Goal: Task Accomplishment & Management: Complete application form

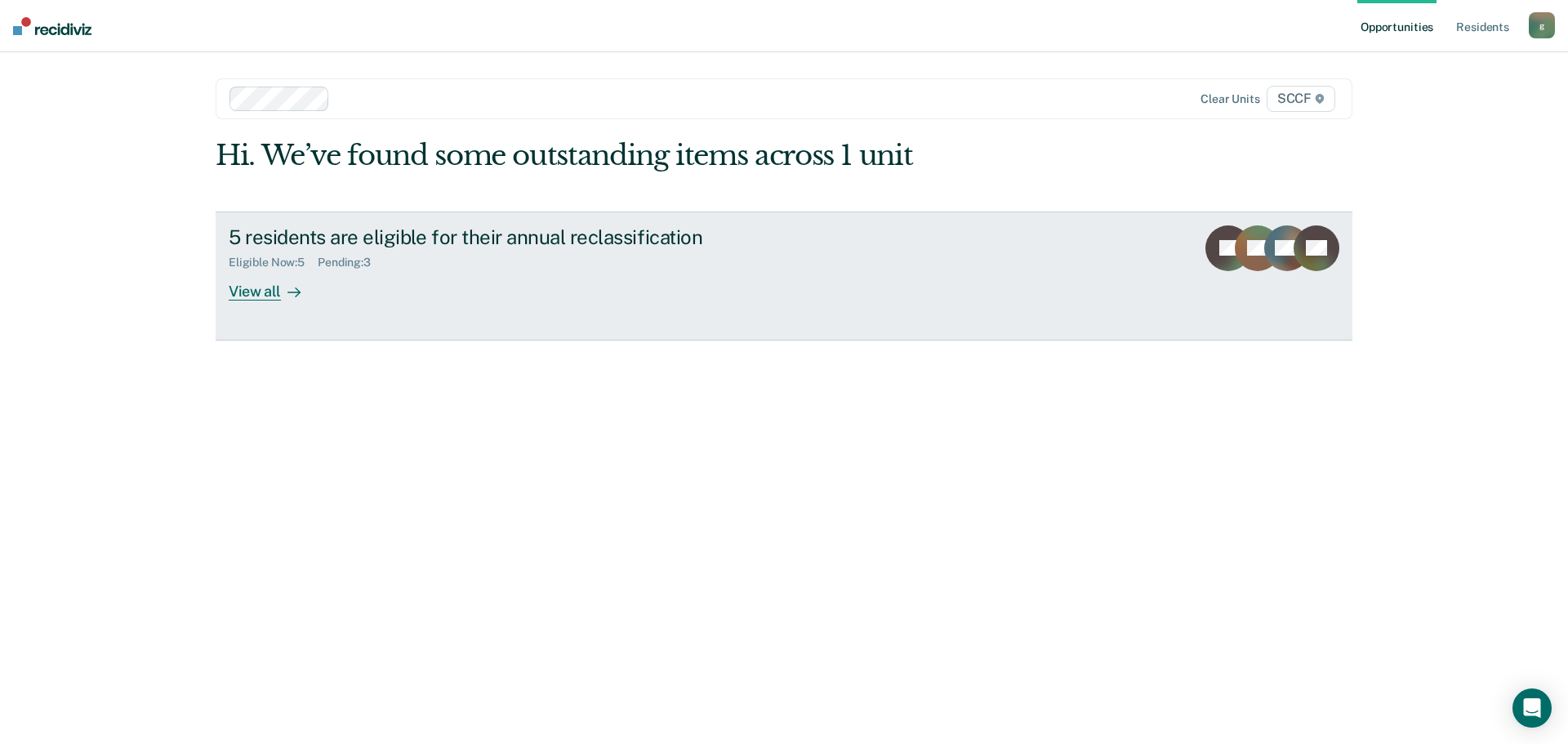
click at [293, 306] on link "5 residents are eligible for their annual reclassification Eligible Now : 5 Pen…" at bounding box center [783, 276] width 1137 height 130
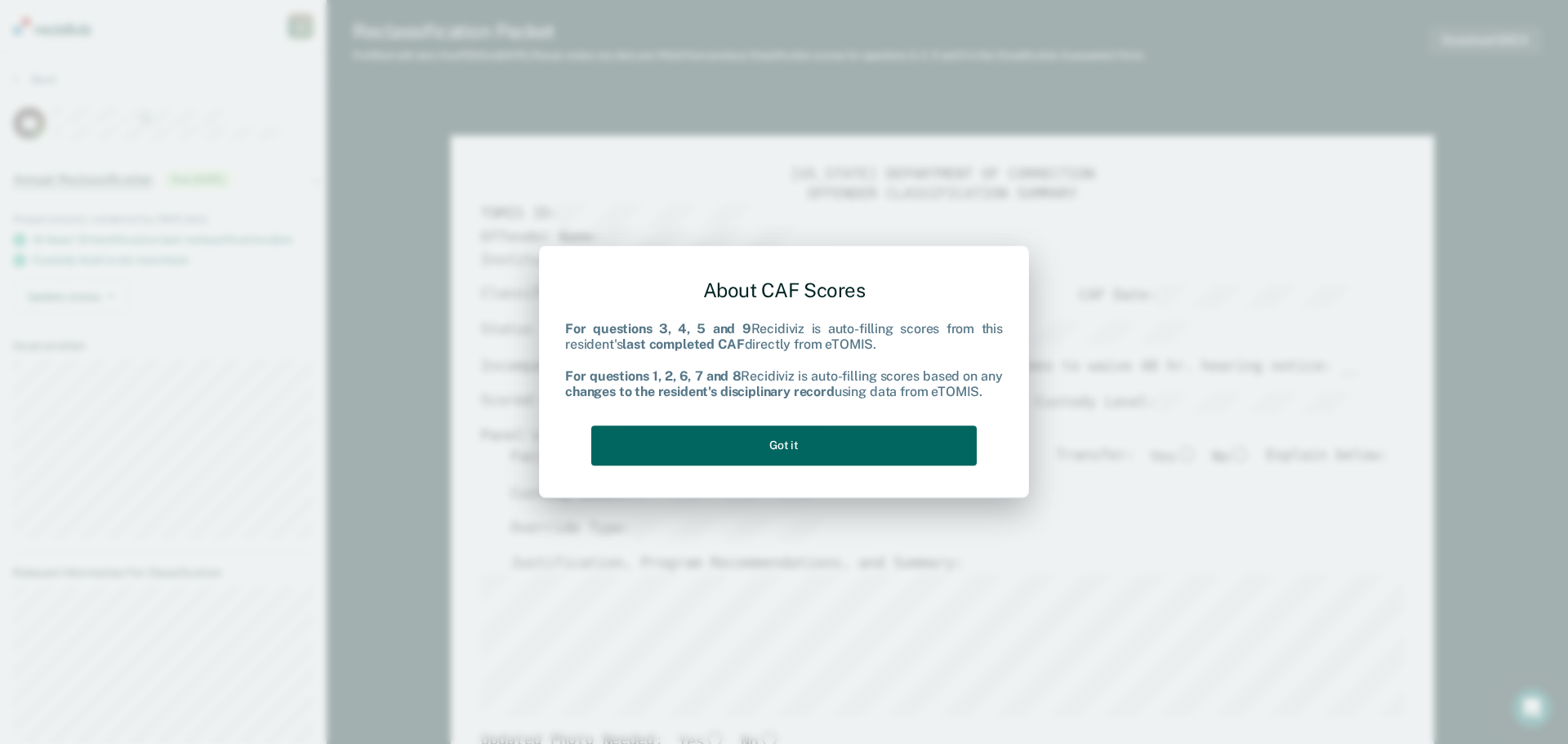
click at [769, 455] on button "Got it" at bounding box center [784, 445] width 386 height 40
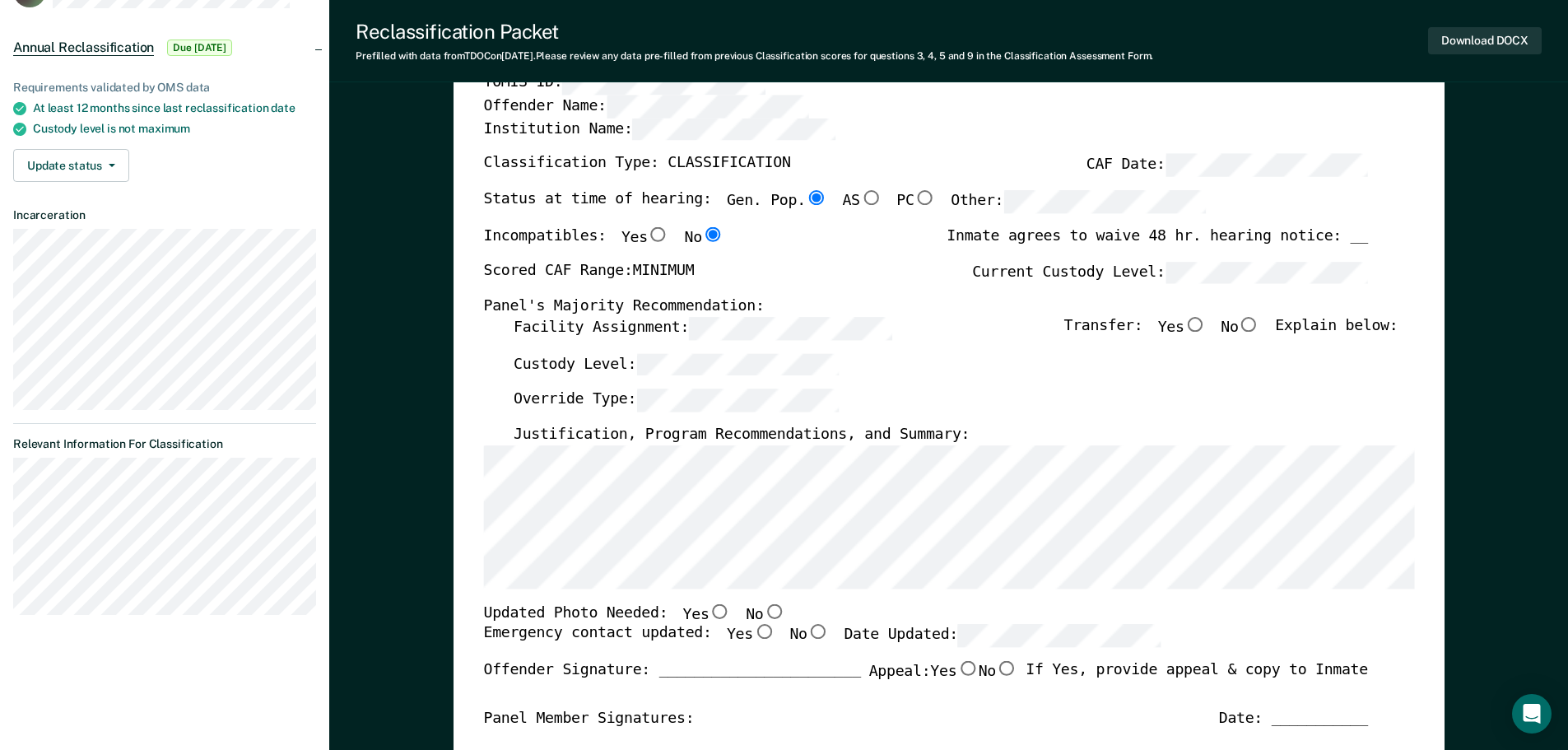
scroll to position [165, 0]
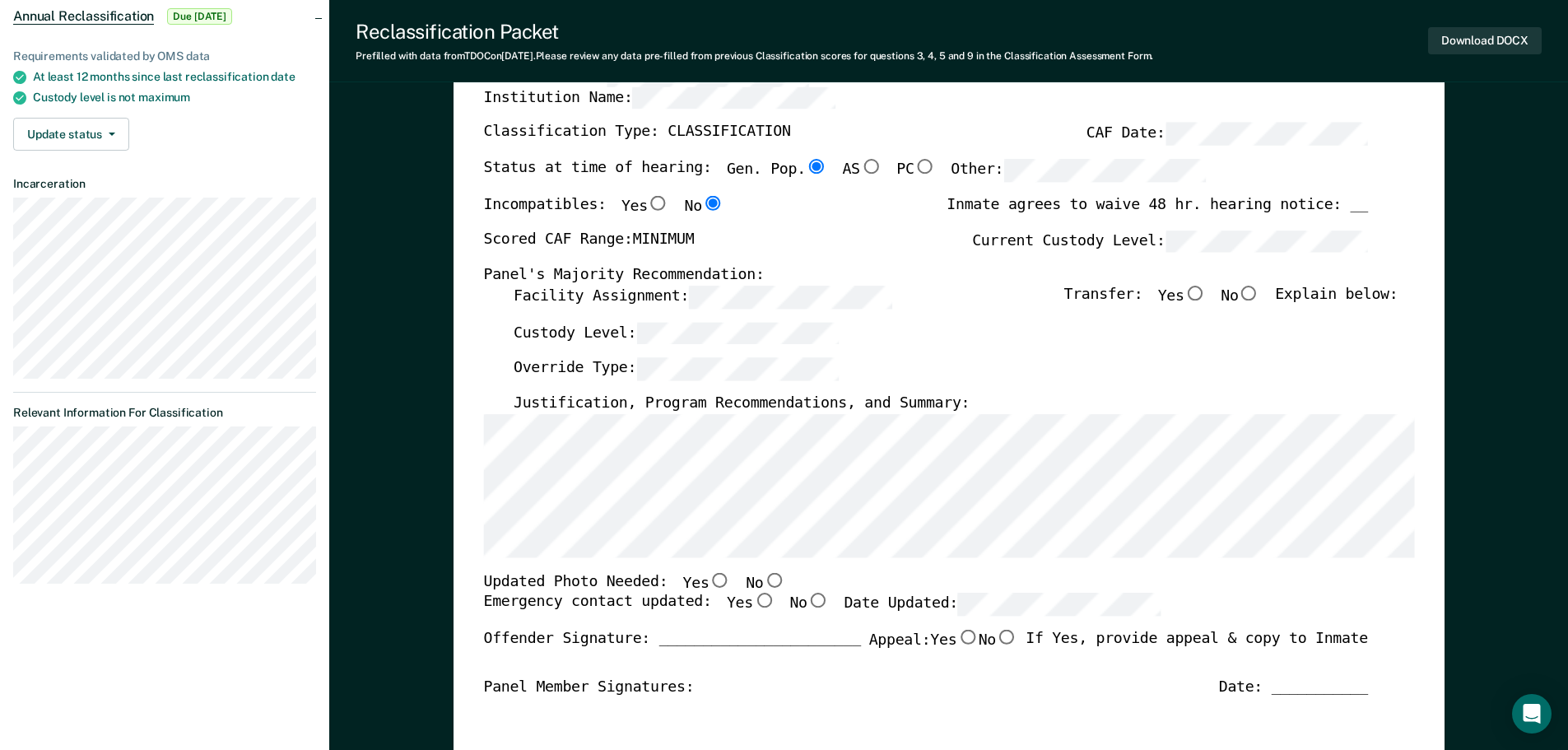
click at [762, 578] on input "No" at bounding box center [773, 579] width 22 height 15
type textarea "x"
radio input "true"
click at [753, 600] on input "Yes" at bounding box center [763, 601] width 22 height 15
type textarea "x"
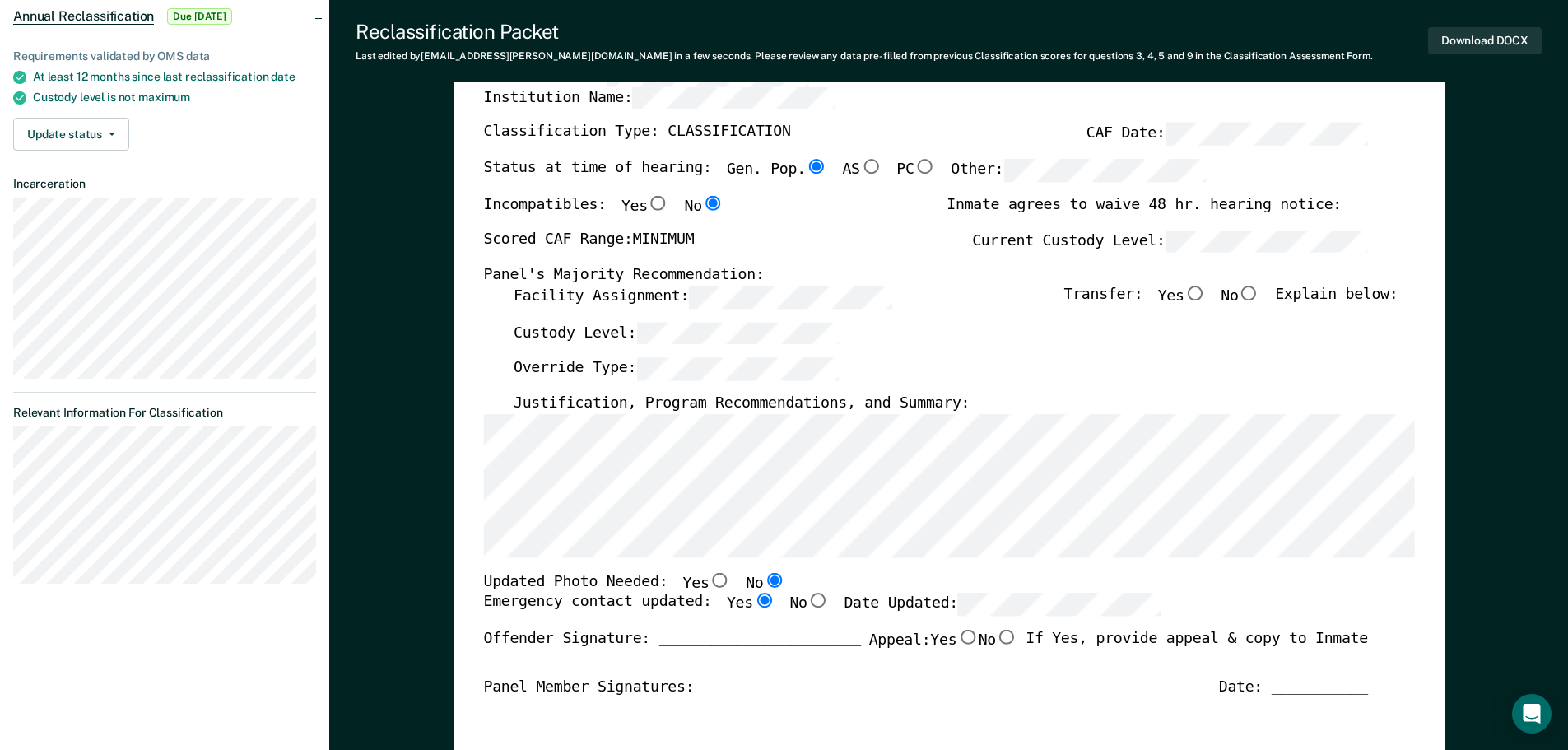
radio input "true"
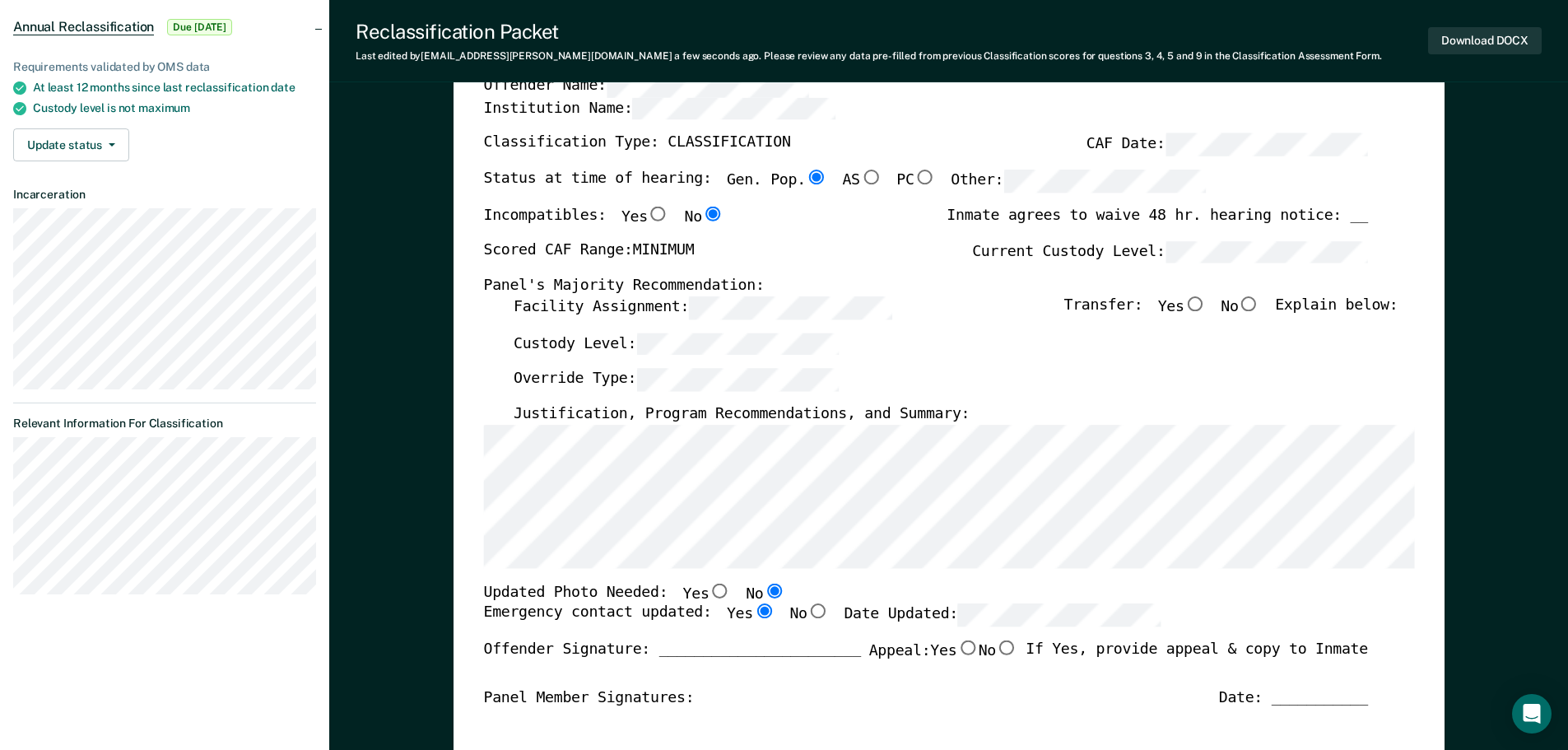
scroll to position [0, 0]
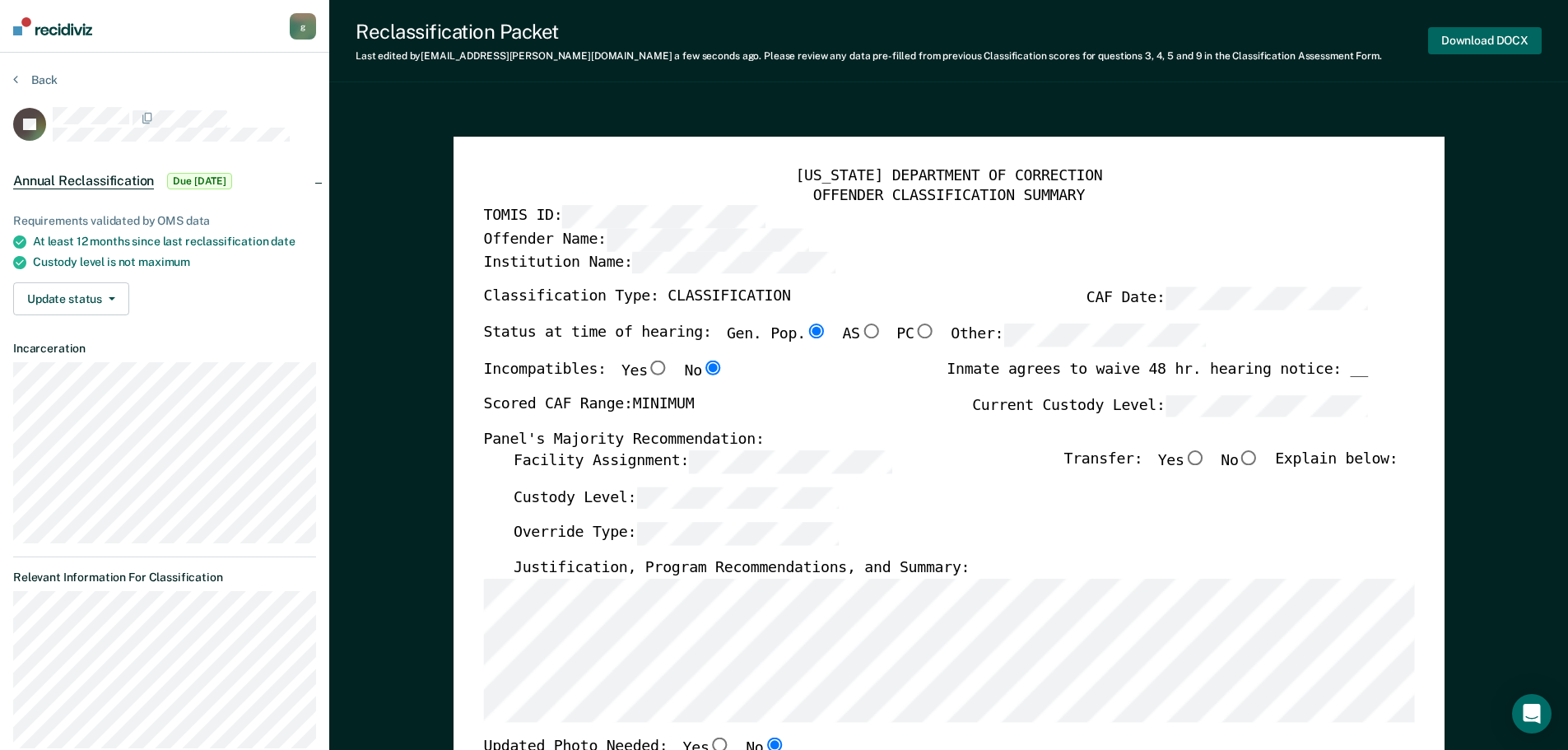
click at [1455, 49] on button "Download DOCX" at bounding box center [1485, 41] width 114 height 27
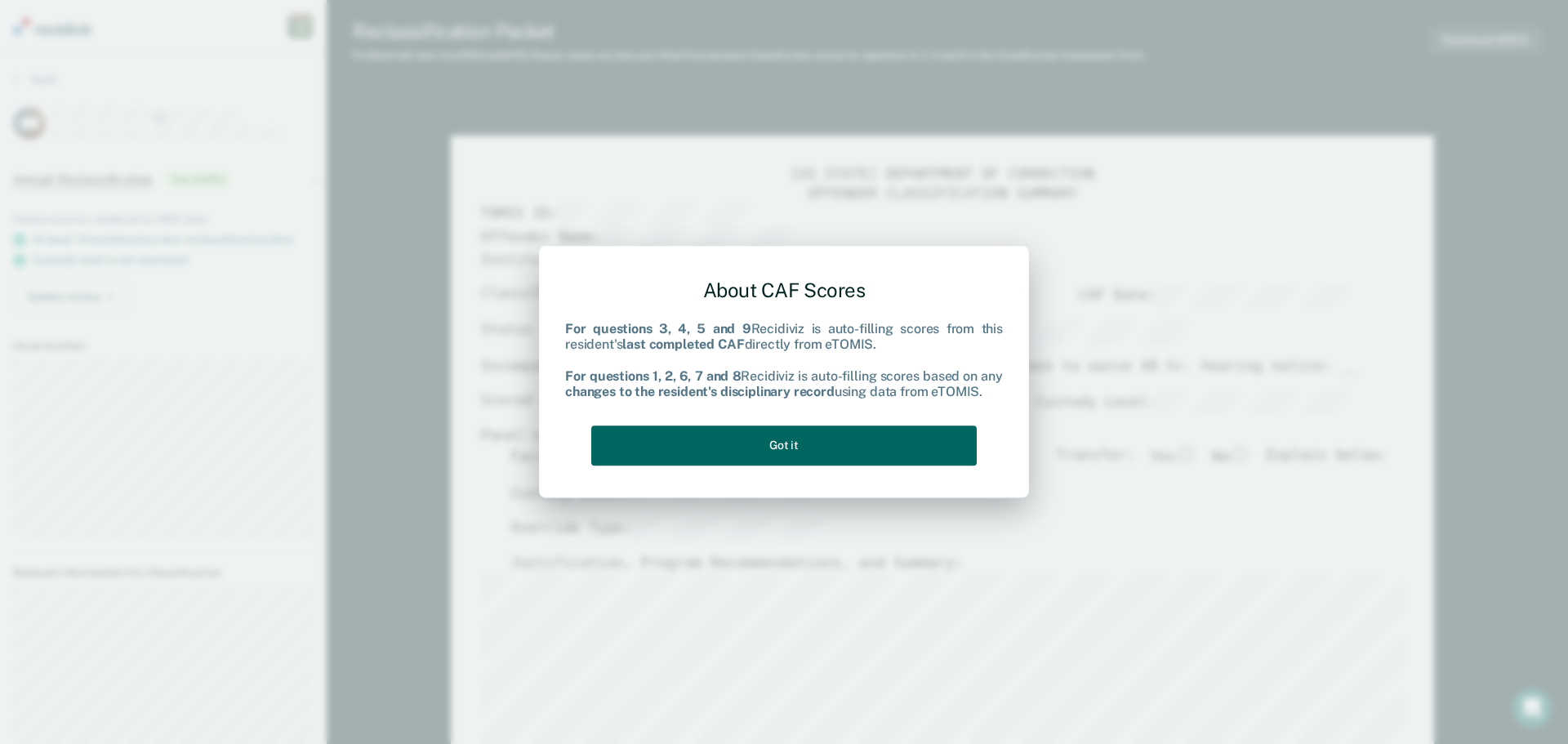
click at [770, 451] on button "Got it" at bounding box center [784, 445] width 386 height 40
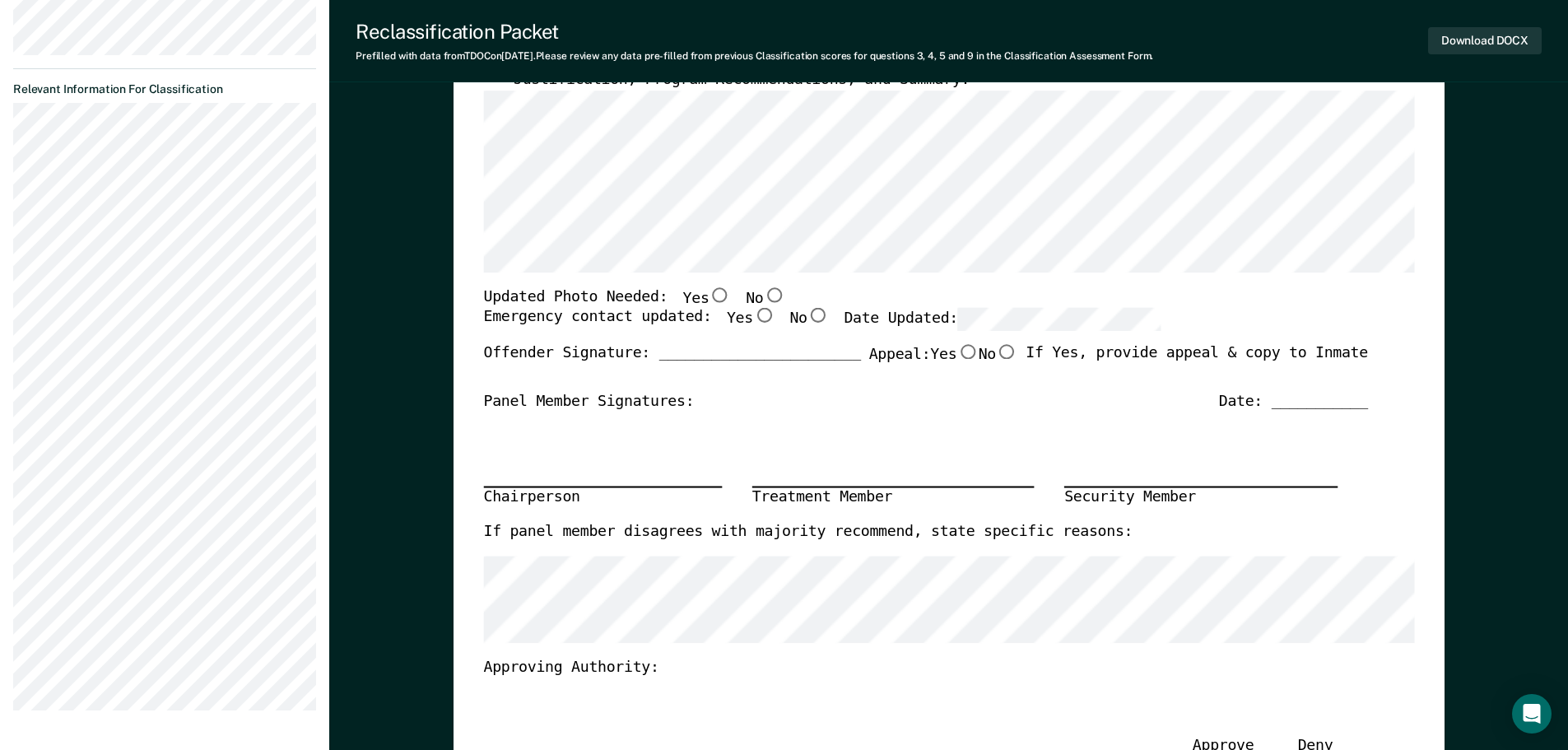
scroll to position [494, 0]
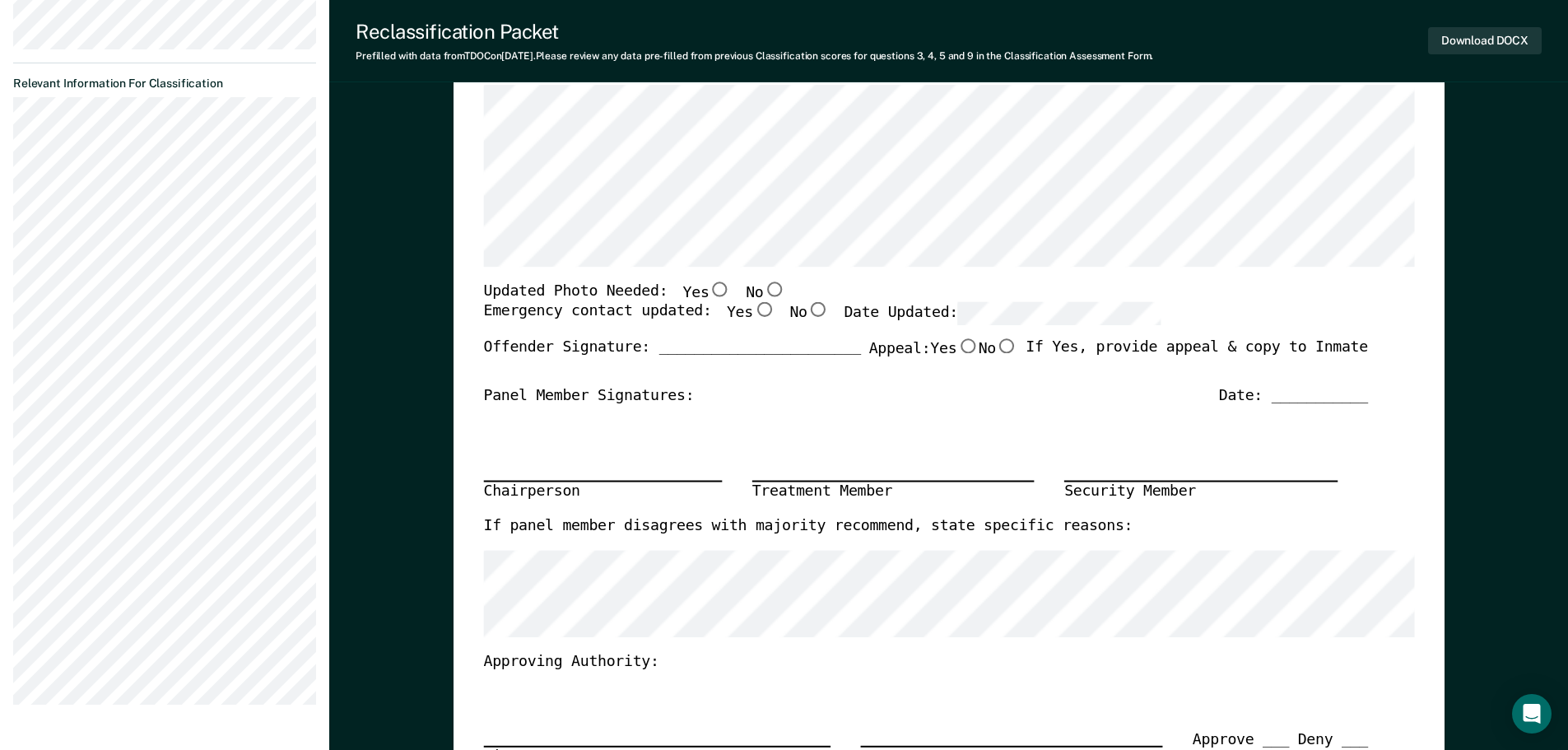
click at [762, 291] on input "No" at bounding box center [773, 289] width 22 height 15
type textarea "x"
radio input "true"
click at [753, 310] on input "Yes" at bounding box center [763, 309] width 22 height 15
type textarea "x"
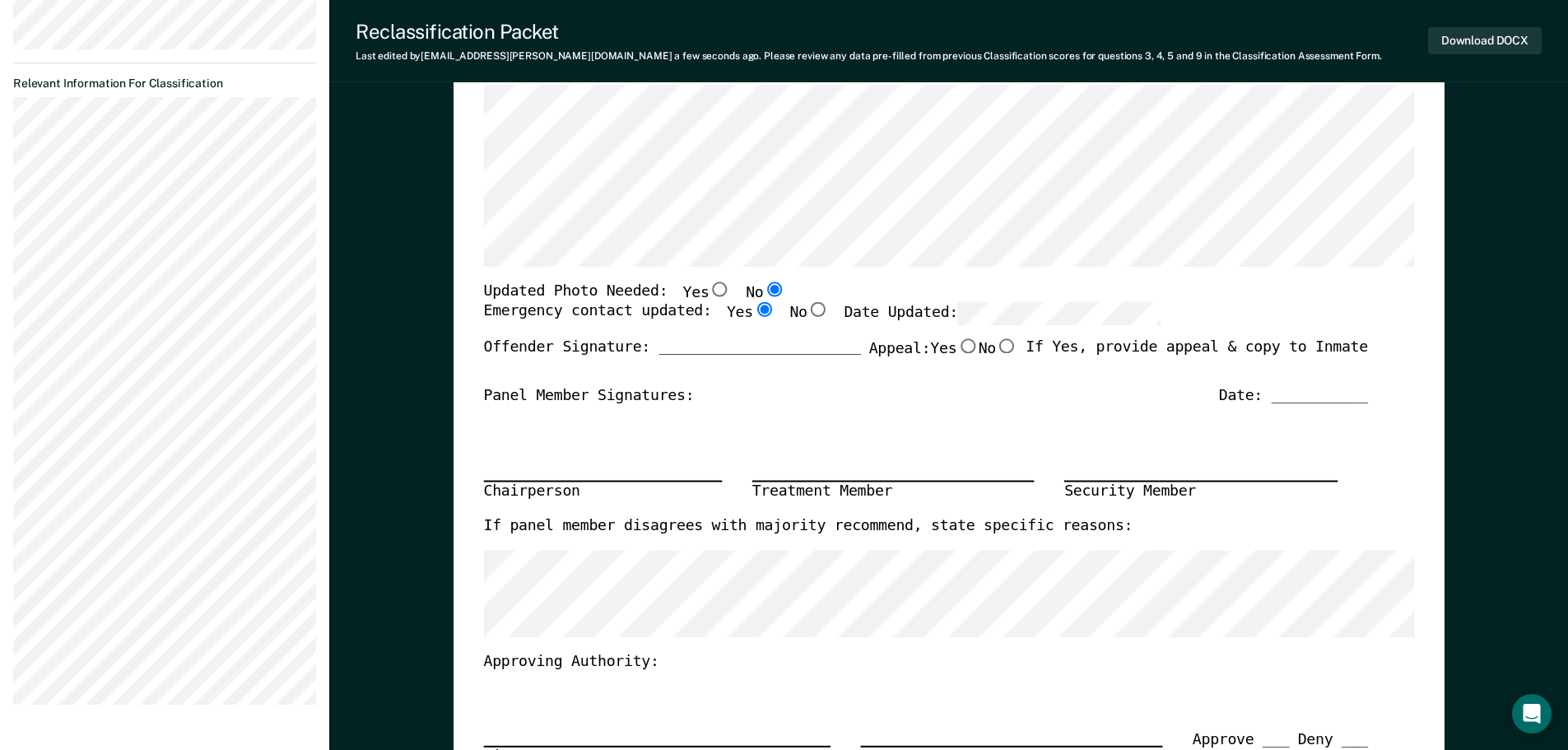
radio input "true"
click at [1467, 40] on button "Download DOCX" at bounding box center [1485, 41] width 114 height 27
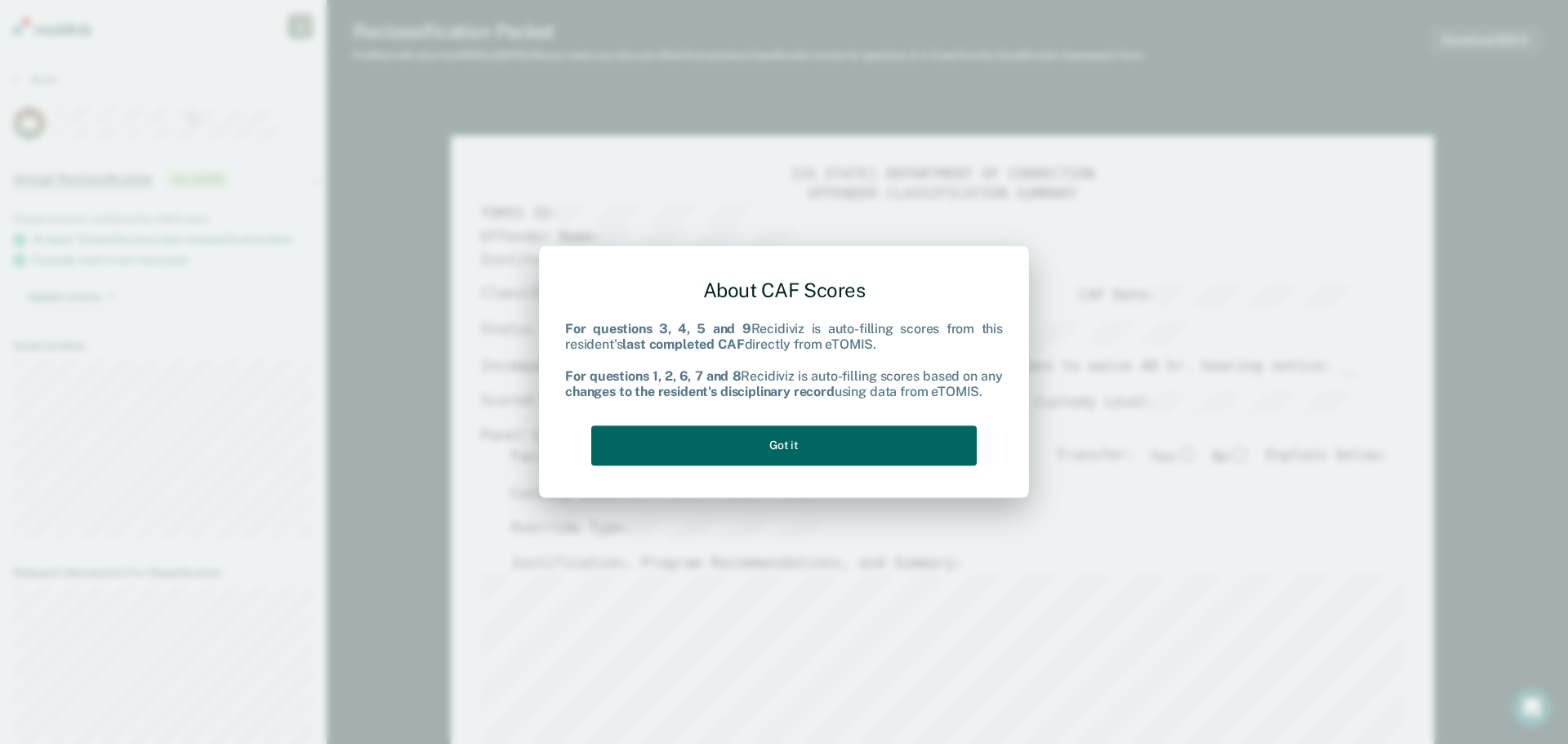
click at [833, 438] on button "Got it" at bounding box center [784, 445] width 386 height 40
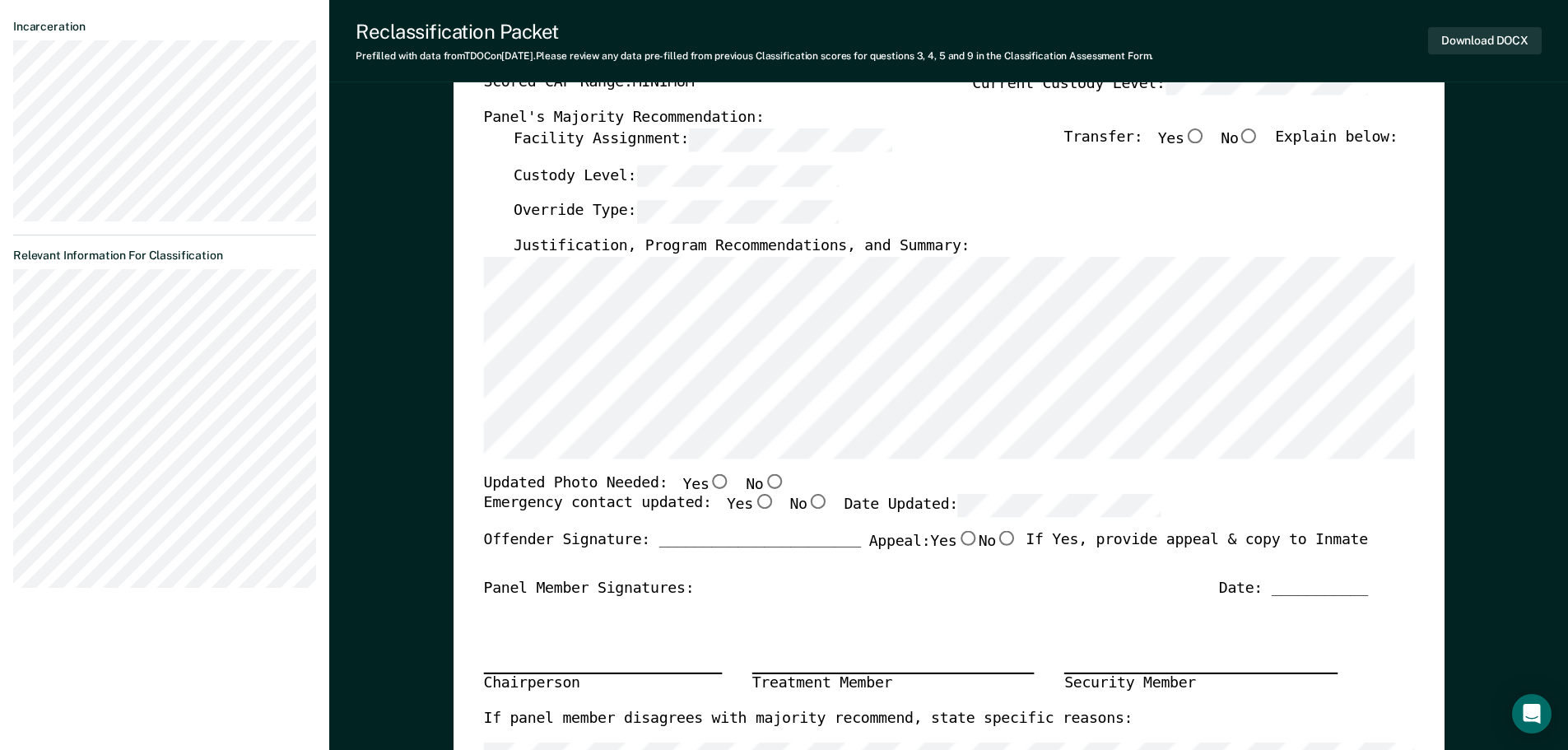
scroll to position [329, 0]
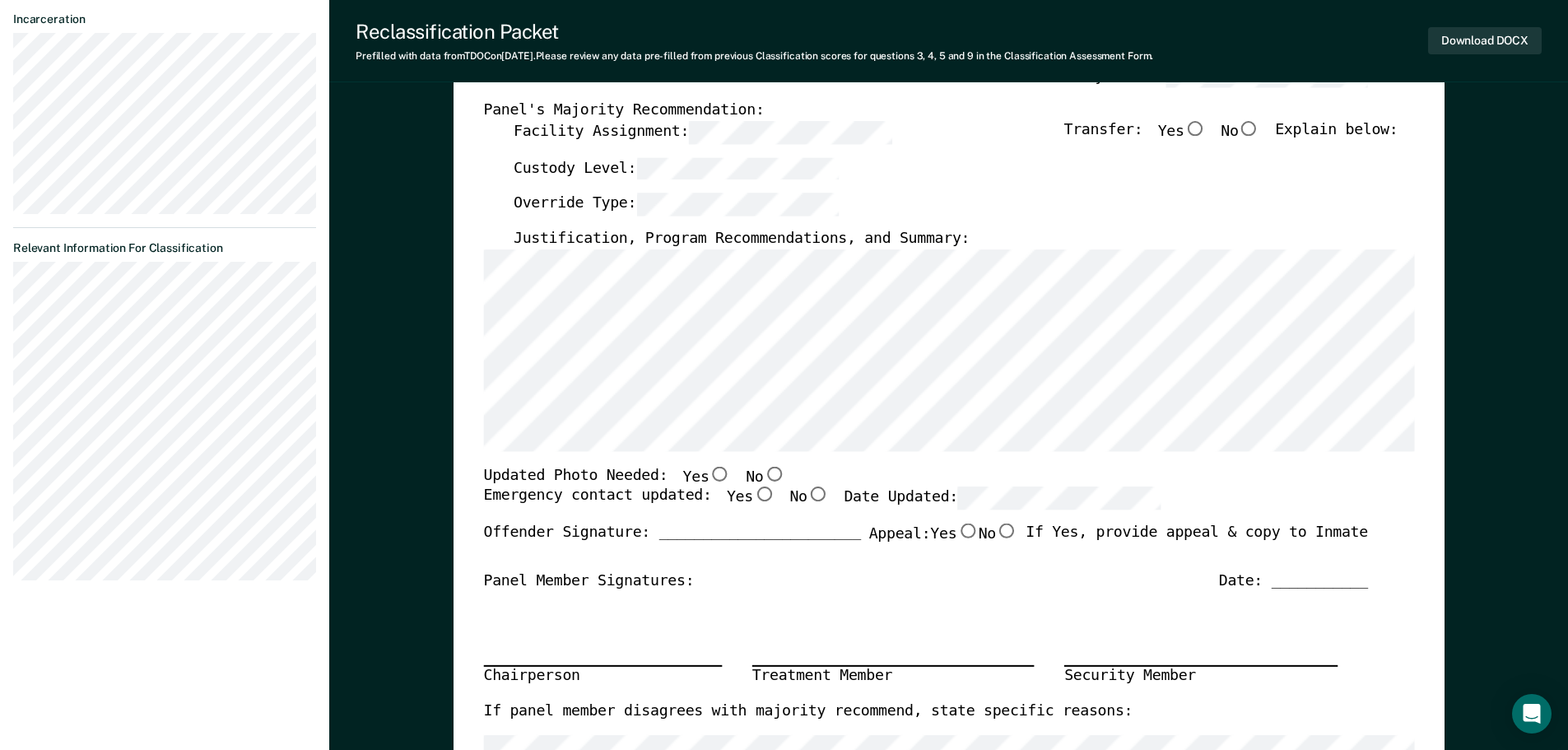
click at [762, 469] on input "No" at bounding box center [773, 473] width 22 height 15
type textarea "x"
radio input "true"
click at [753, 491] on input "Yes" at bounding box center [763, 494] width 22 height 15
type textarea "x"
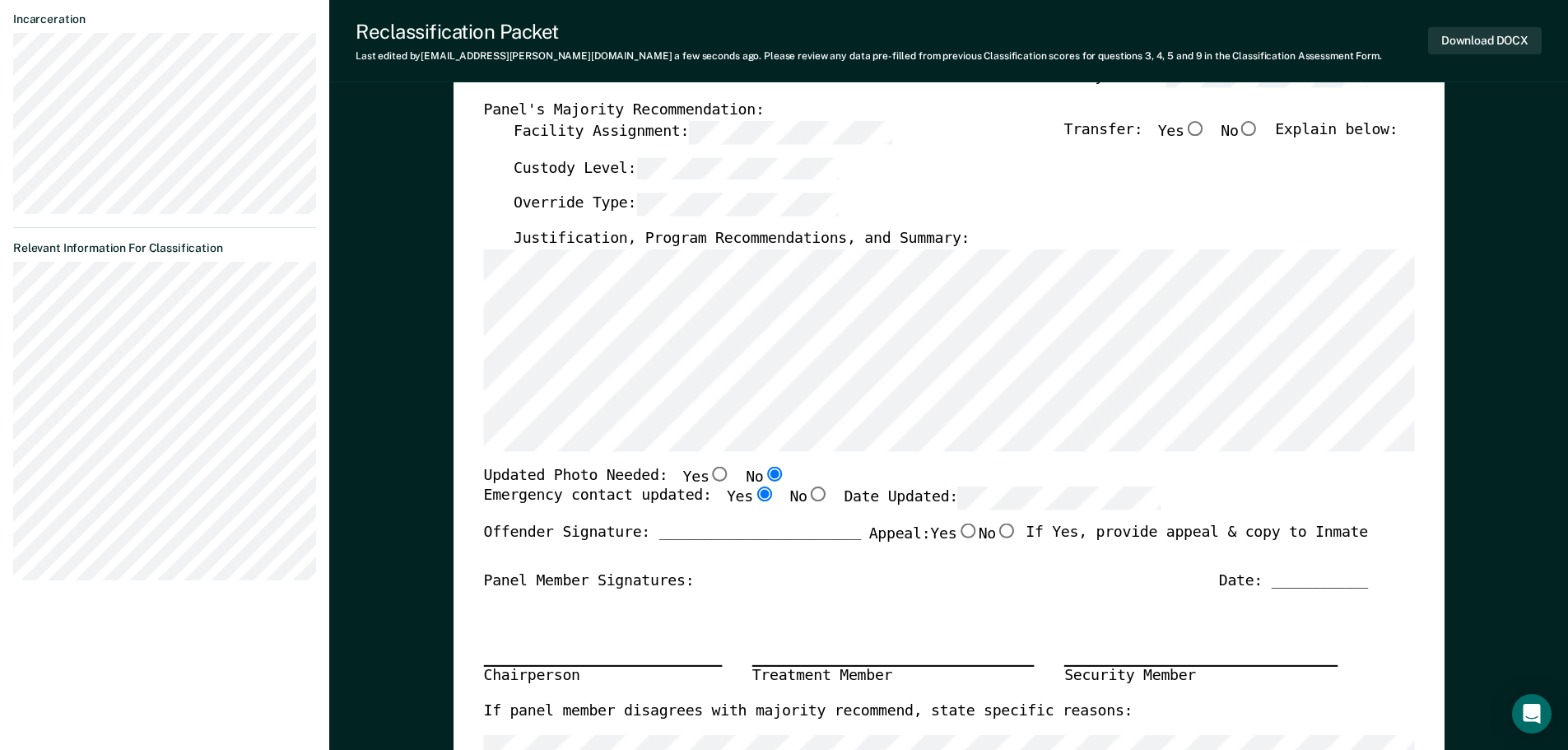
radio input "true"
click at [1487, 39] on button "Download DOCX" at bounding box center [1485, 41] width 114 height 27
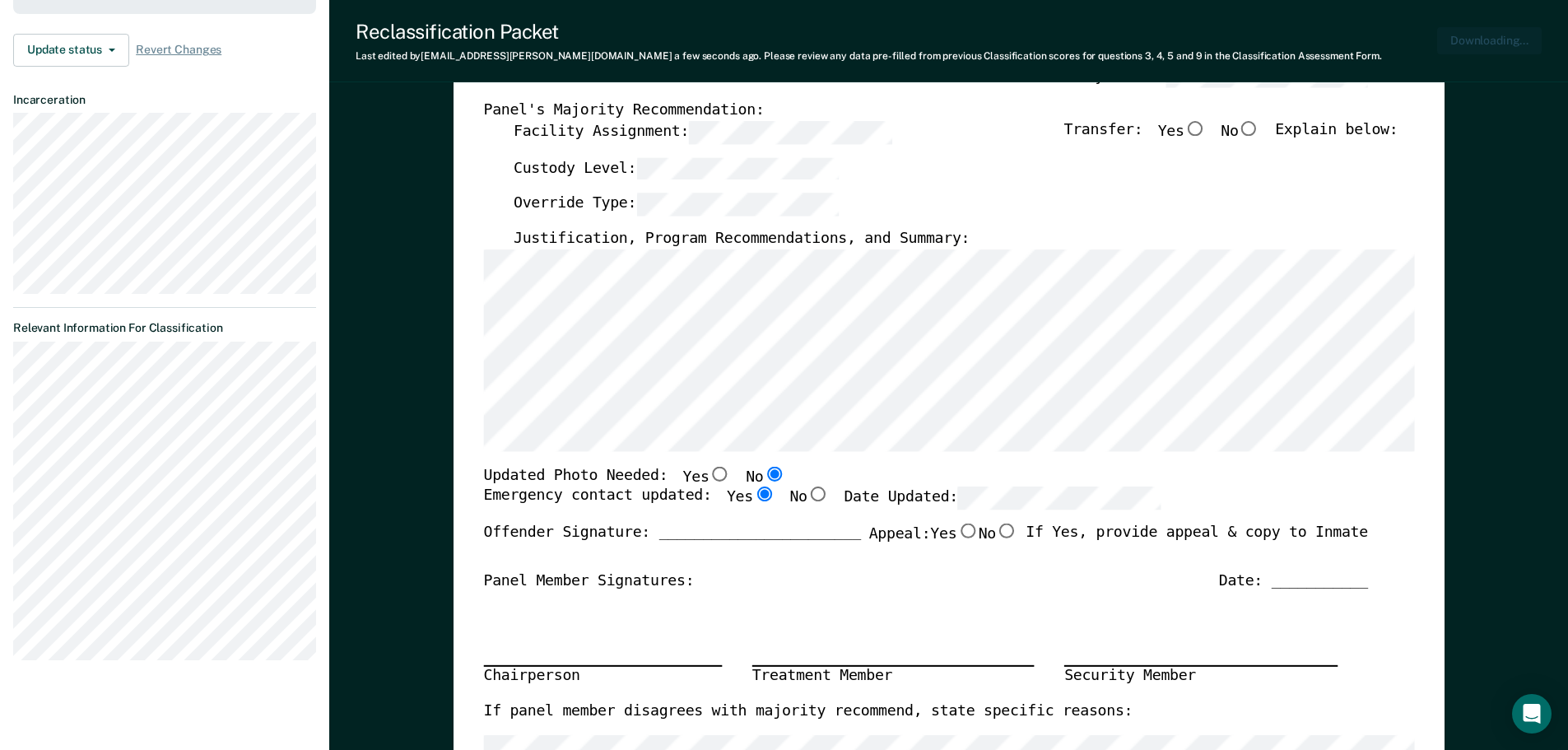
scroll to position [409, 0]
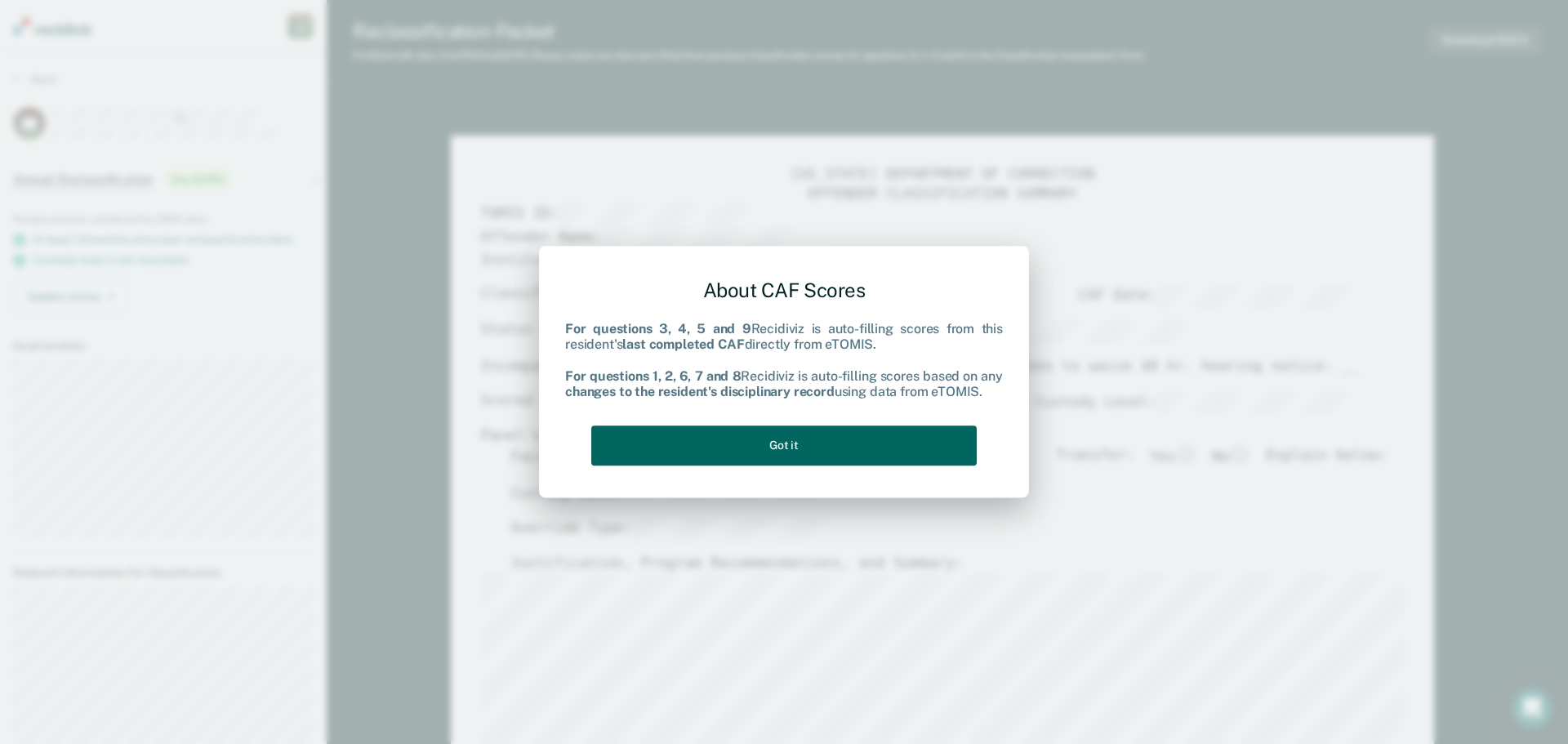
click at [766, 449] on button "Got it" at bounding box center [784, 445] width 386 height 40
click at [739, 442] on button "Got it" at bounding box center [784, 445] width 386 height 40
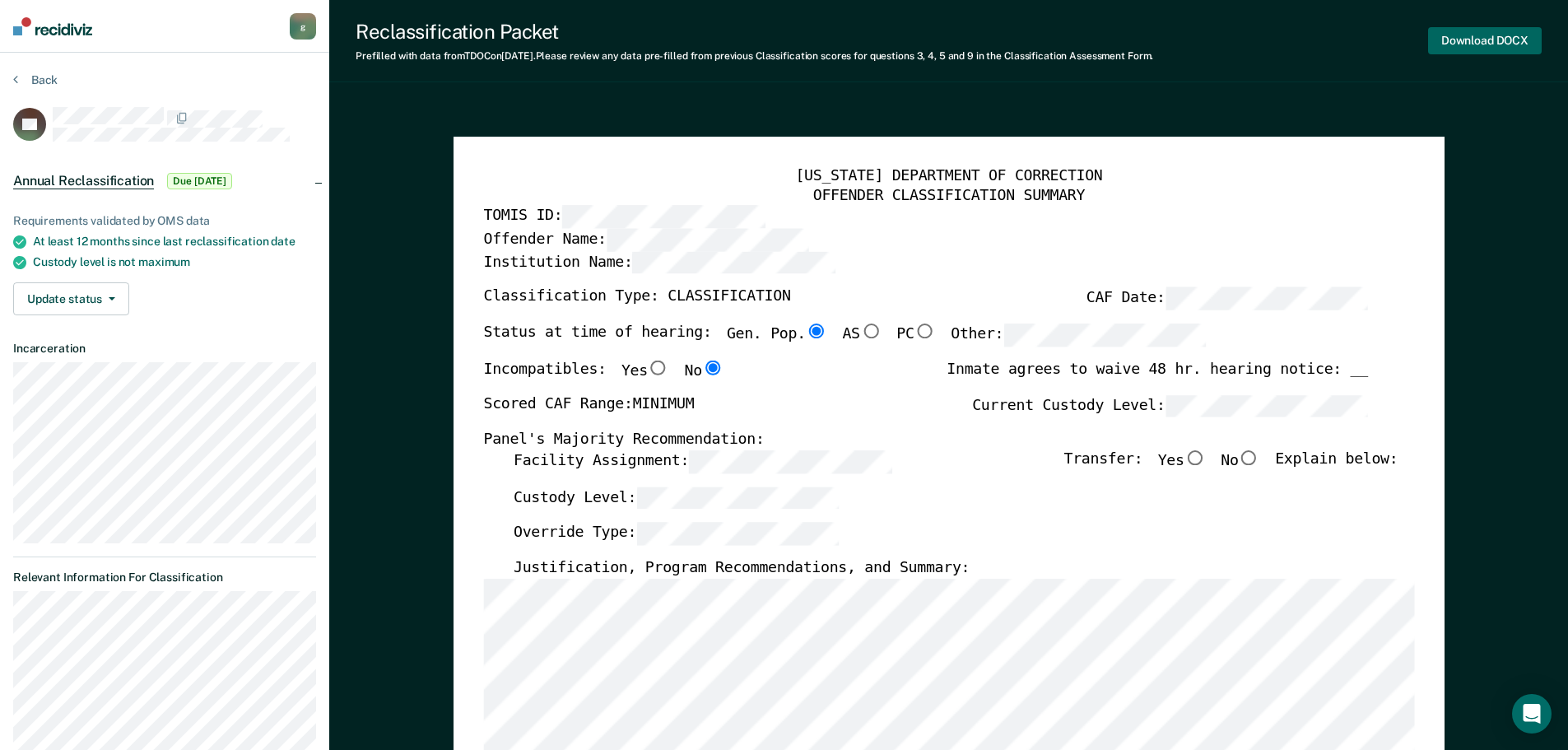
click at [1496, 44] on button "Download DOCX" at bounding box center [1485, 41] width 114 height 27
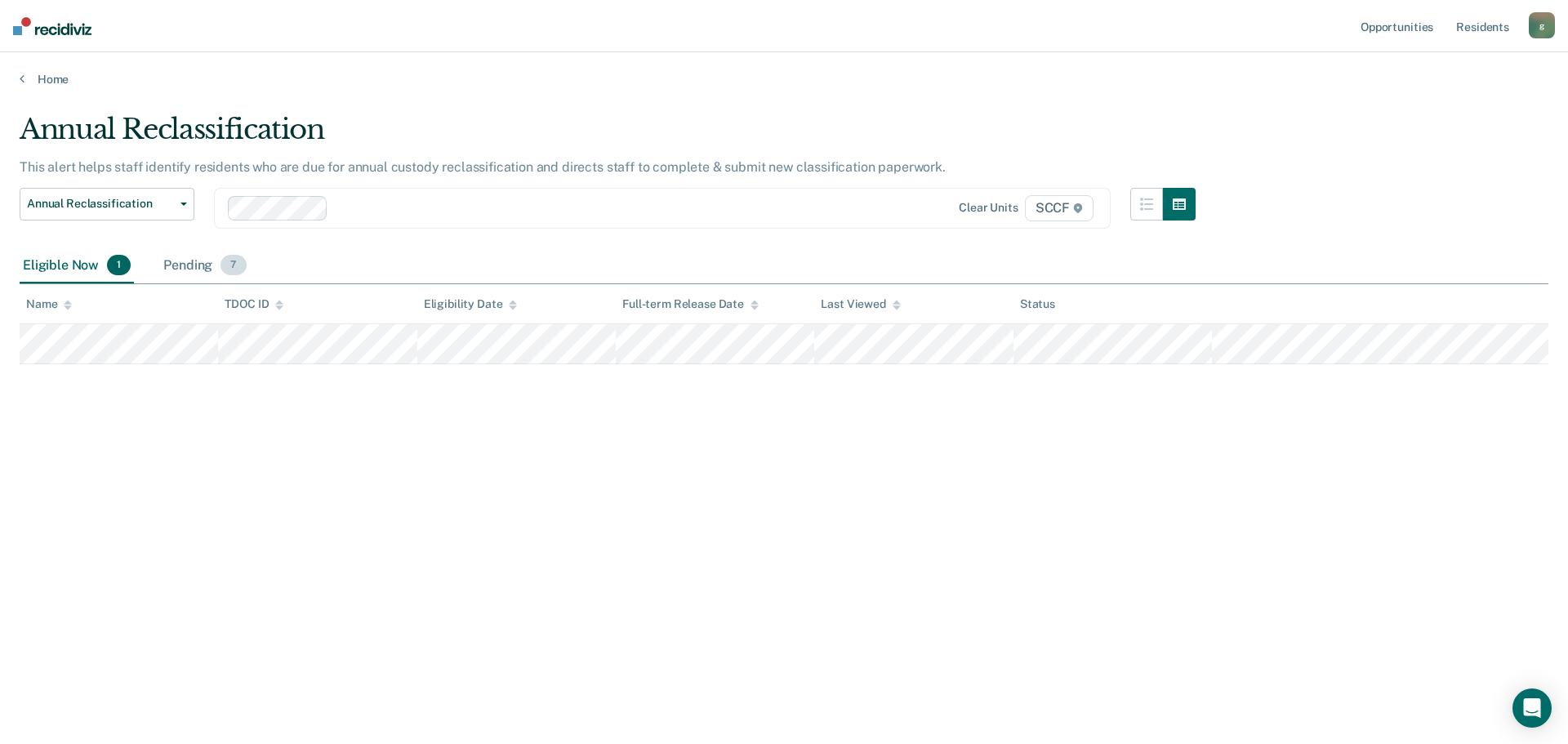
click at [181, 253] on div "Pending 7" at bounding box center [204, 266] width 89 height 36
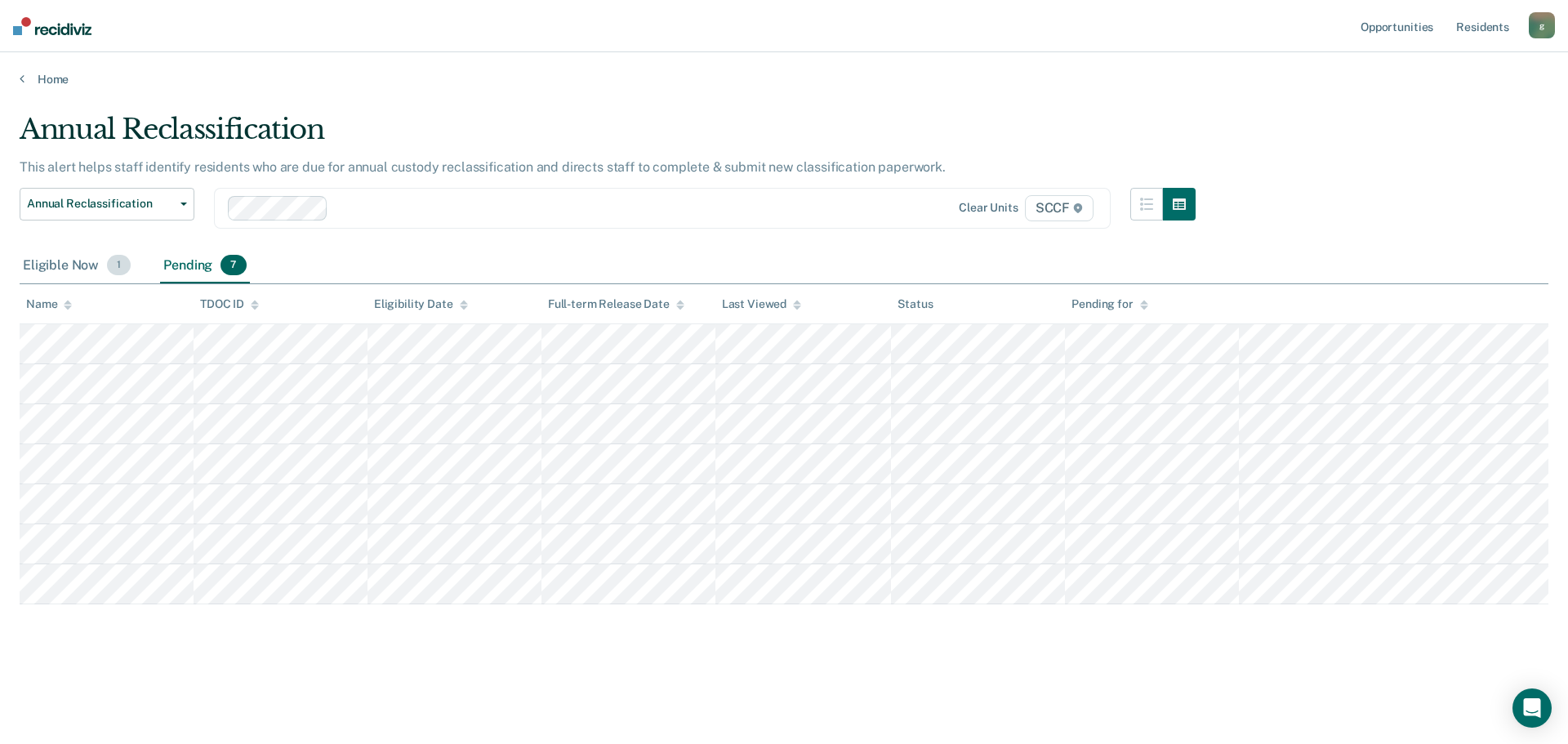
click at [77, 263] on div "Eligible Now 1" at bounding box center [76, 266] width 114 height 36
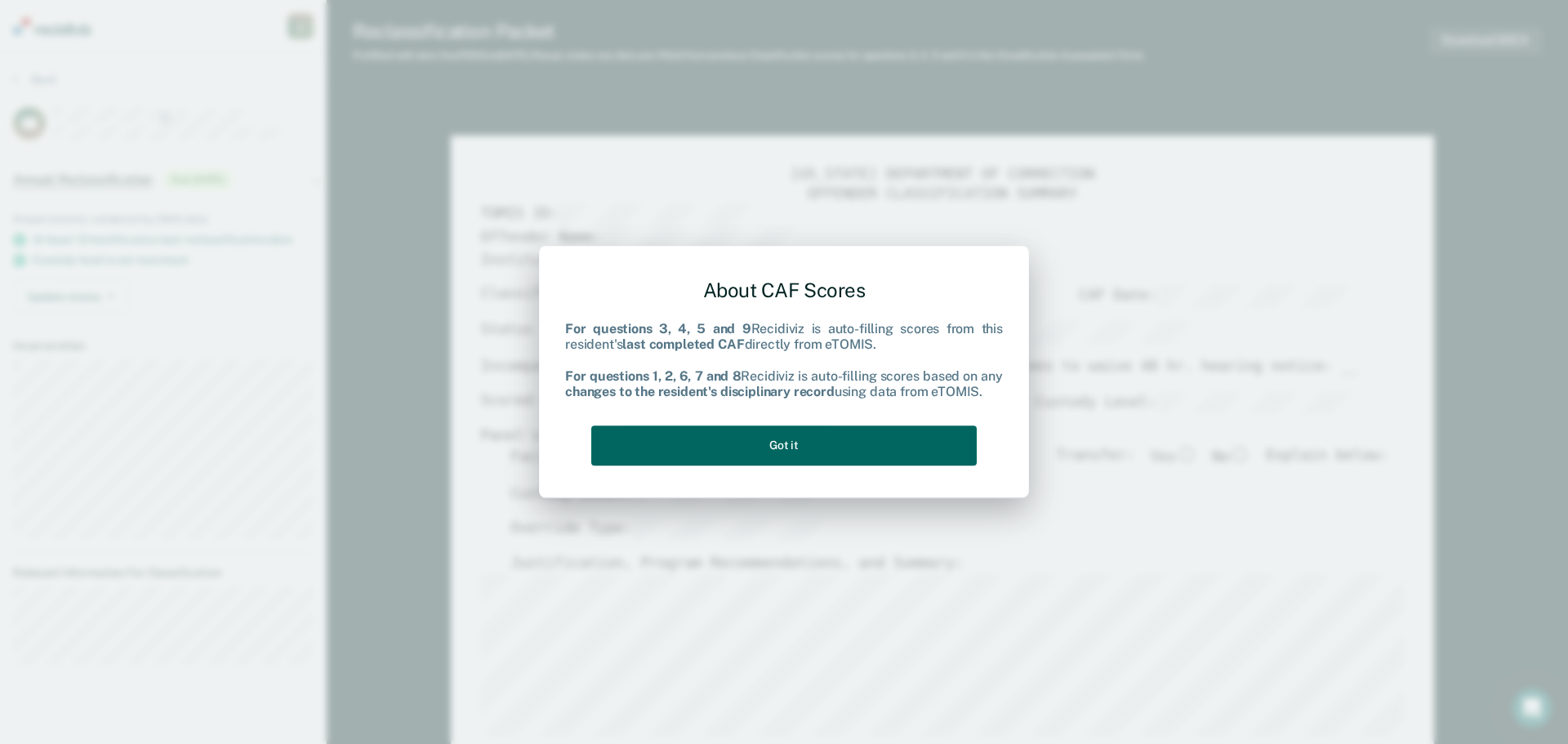
click at [709, 453] on button "Got it" at bounding box center [784, 445] width 386 height 40
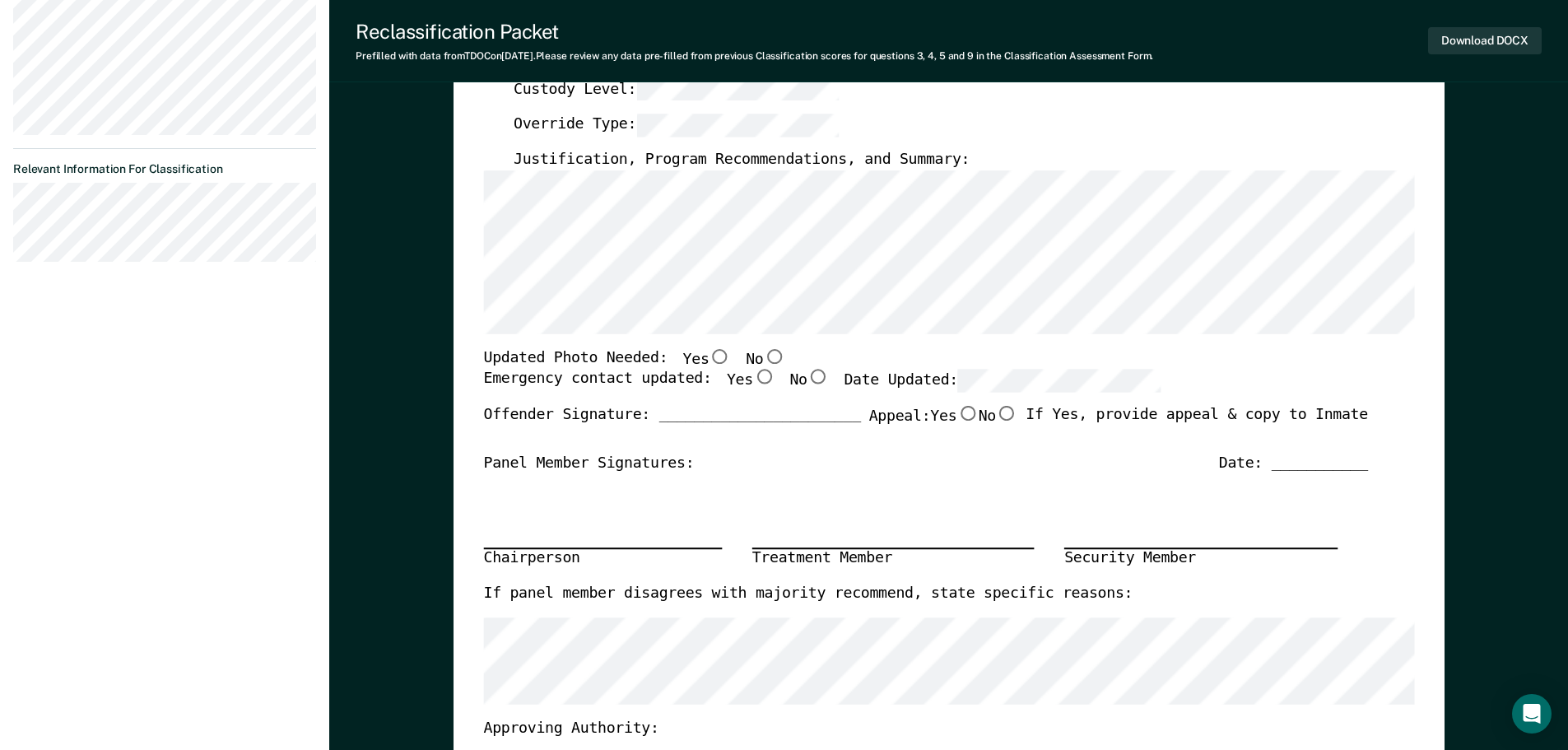
scroll to position [411, 0]
click at [762, 351] on input "No" at bounding box center [773, 351] width 22 height 15
type textarea "x"
radio input "true"
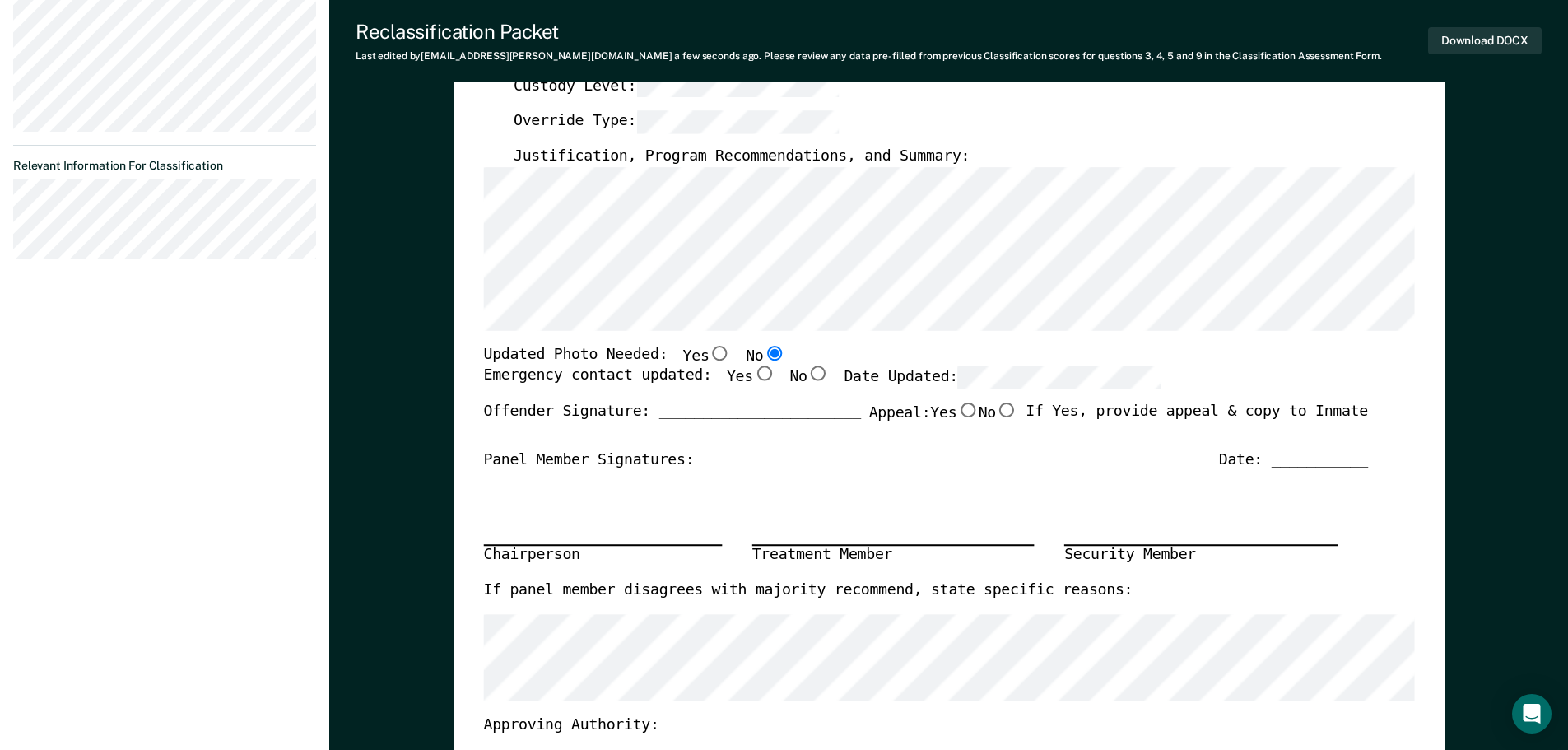
click at [753, 375] on input "Yes" at bounding box center [763, 373] width 22 height 15
type textarea "x"
radio input "true"
click at [1466, 36] on button "Download DOCX" at bounding box center [1485, 41] width 114 height 27
type textarea "x"
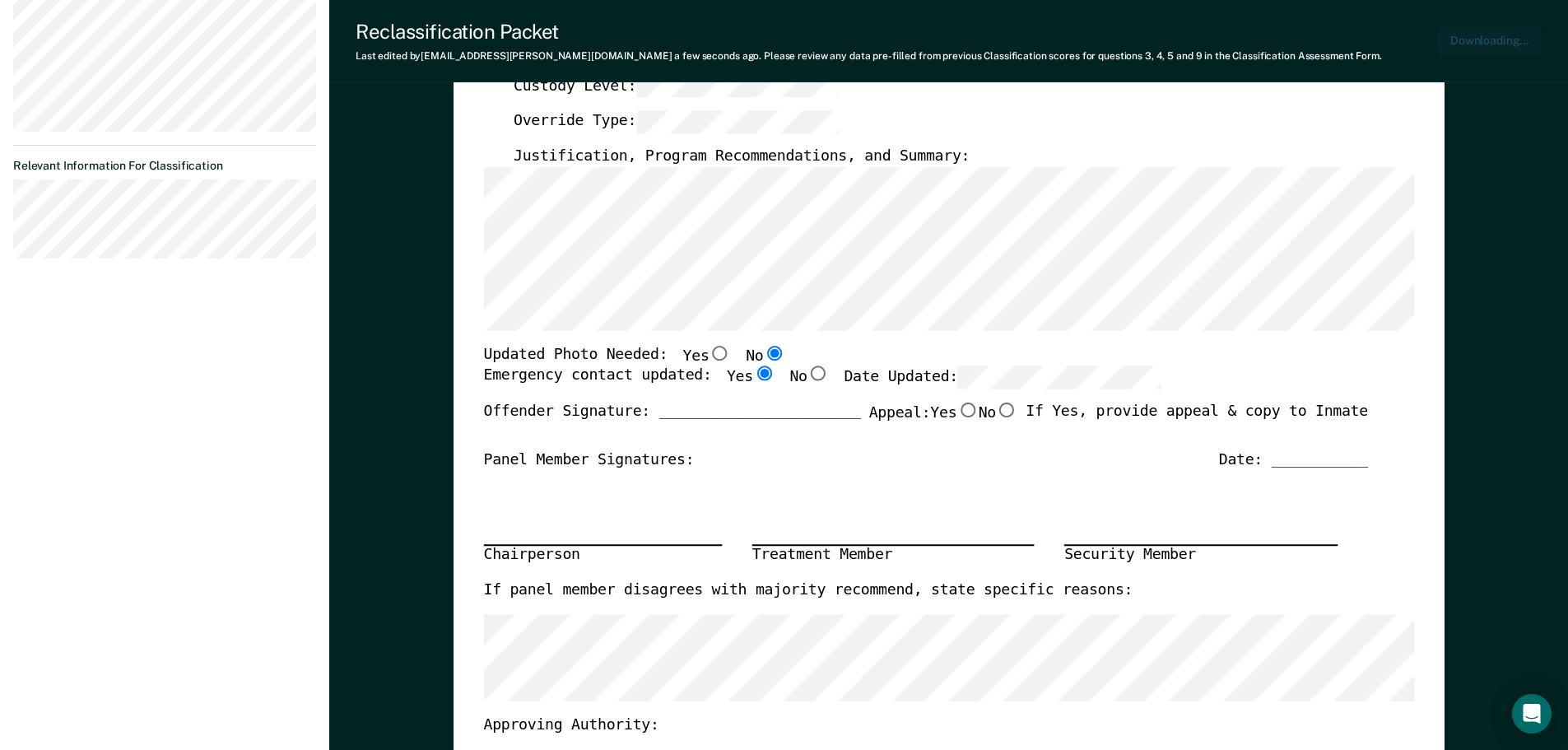
scroll to position [492, 0]
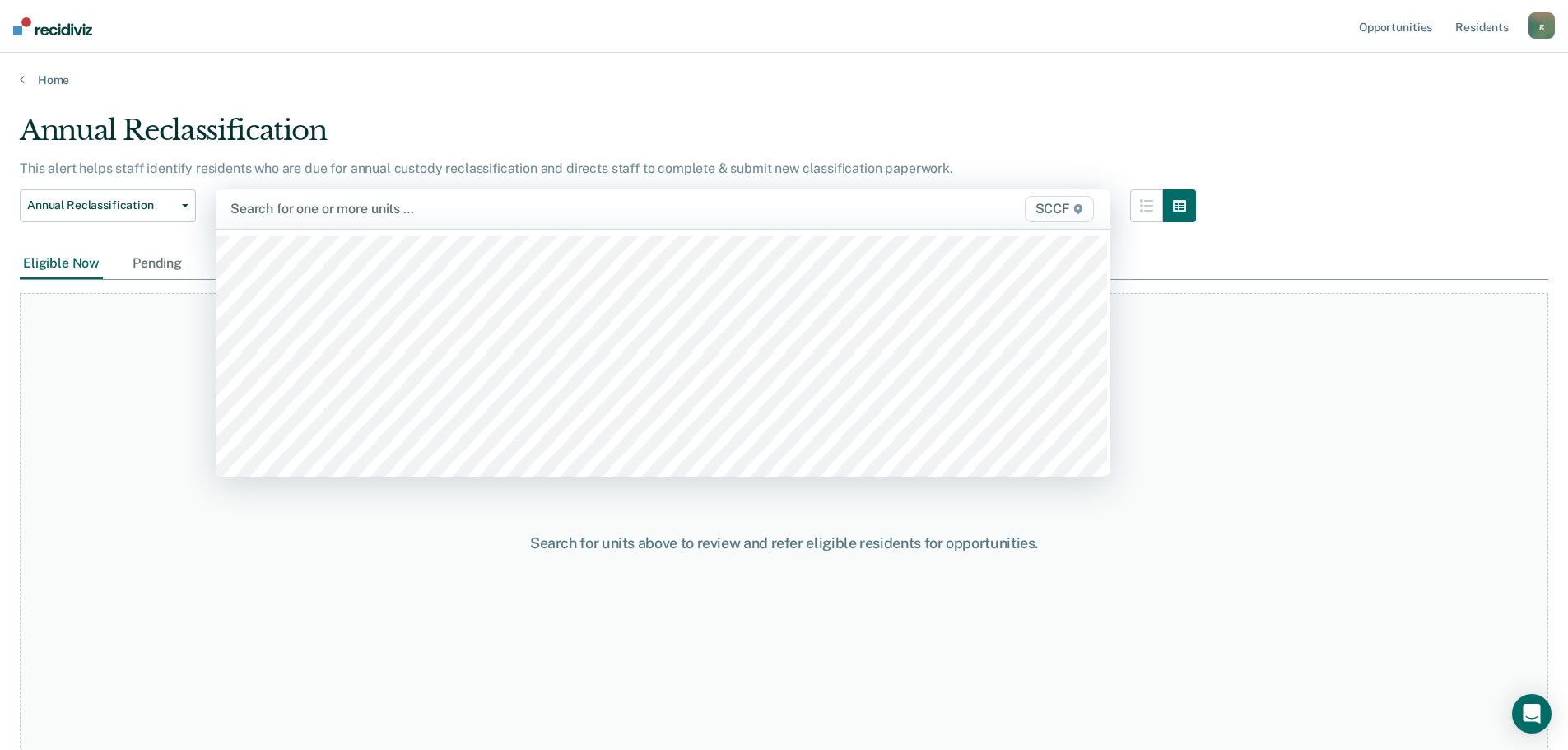
click at [380, 204] on div at bounding box center [533, 208] width 604 height 19
type input "sccf"
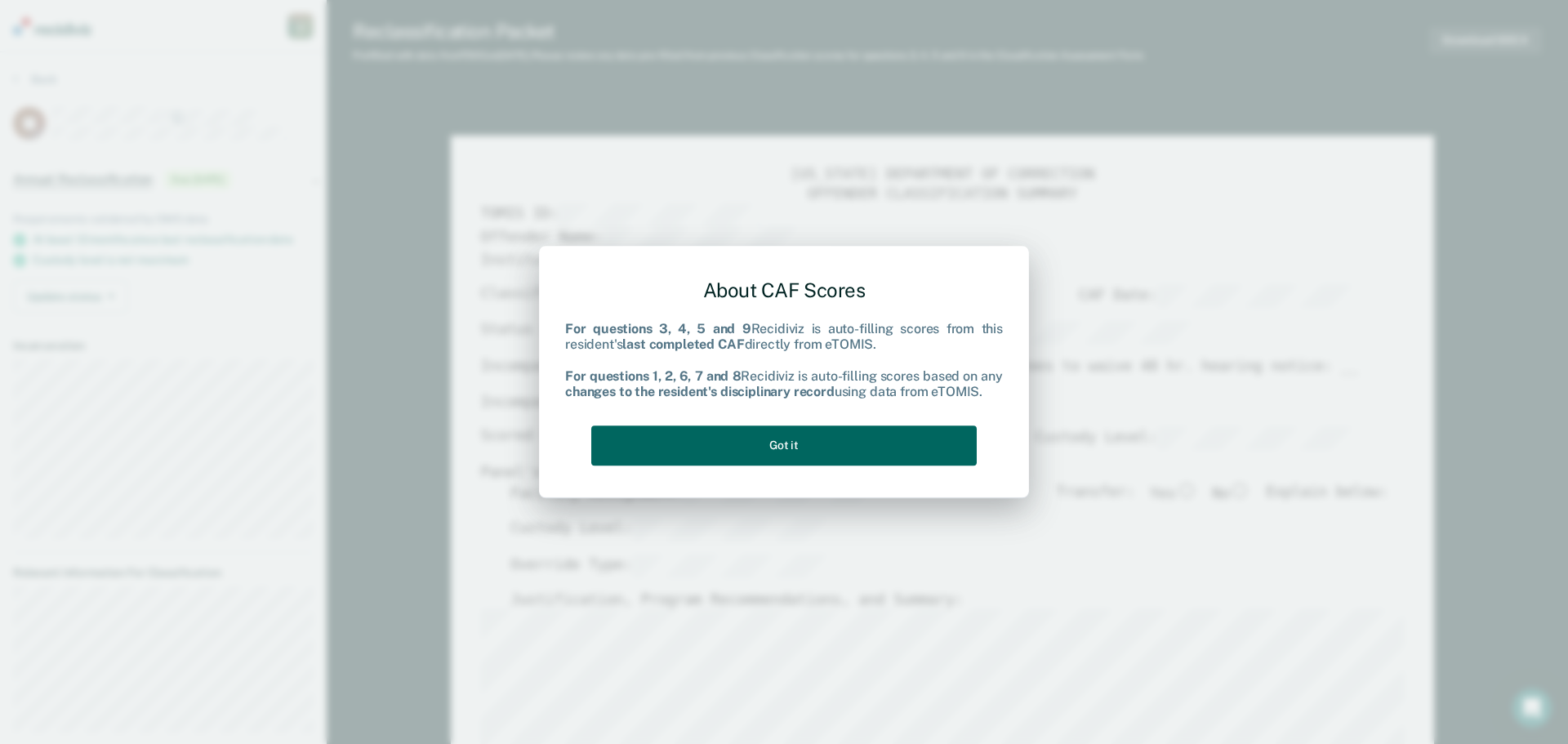
click at [761, 440] on button "Got it" at bounding box center [784, 445] width 386 height 40
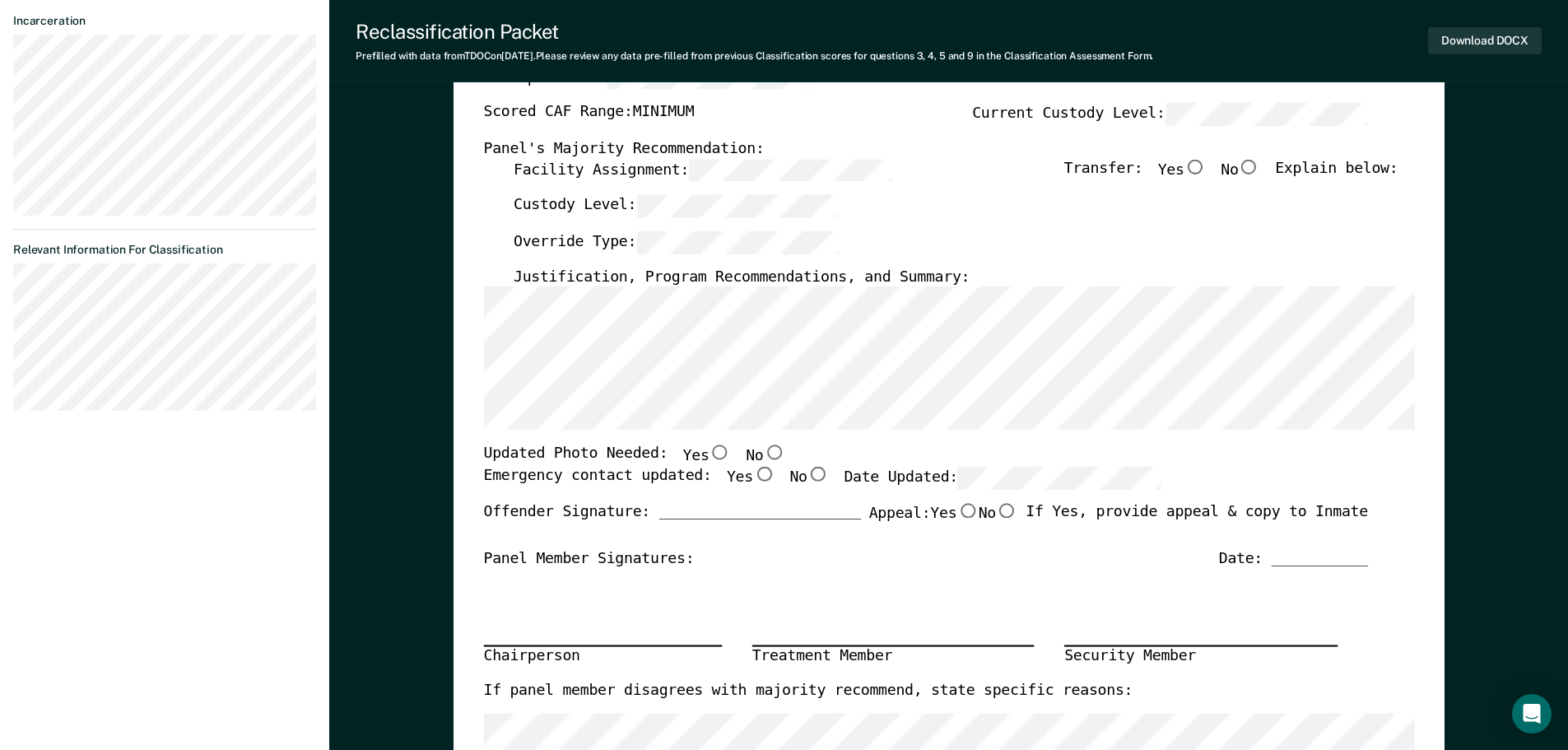
scroll to position [329, 0]
click at [762, 452] on input "No" at bounding box center [773, 451] width 22 height 15
type textarea "x"
radio input "true"
click at [753, 472] on input "Yes" at bounding box center [763, 472] width 22 height 15
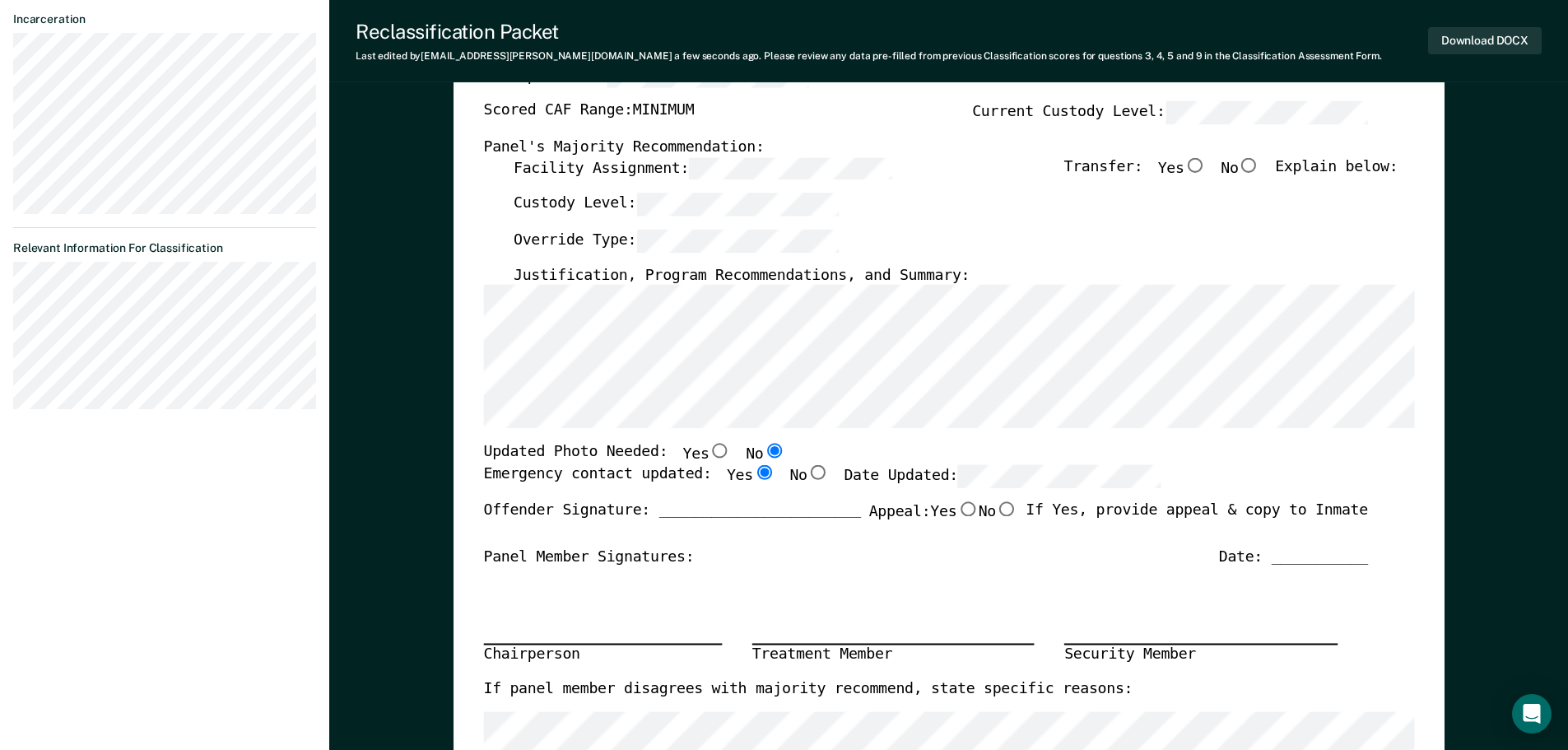
type textarea "x"
radio input "true"
click at [1491, 43] on button "Download DOCX" at bounding box center [1485, 41] width 114 height 27
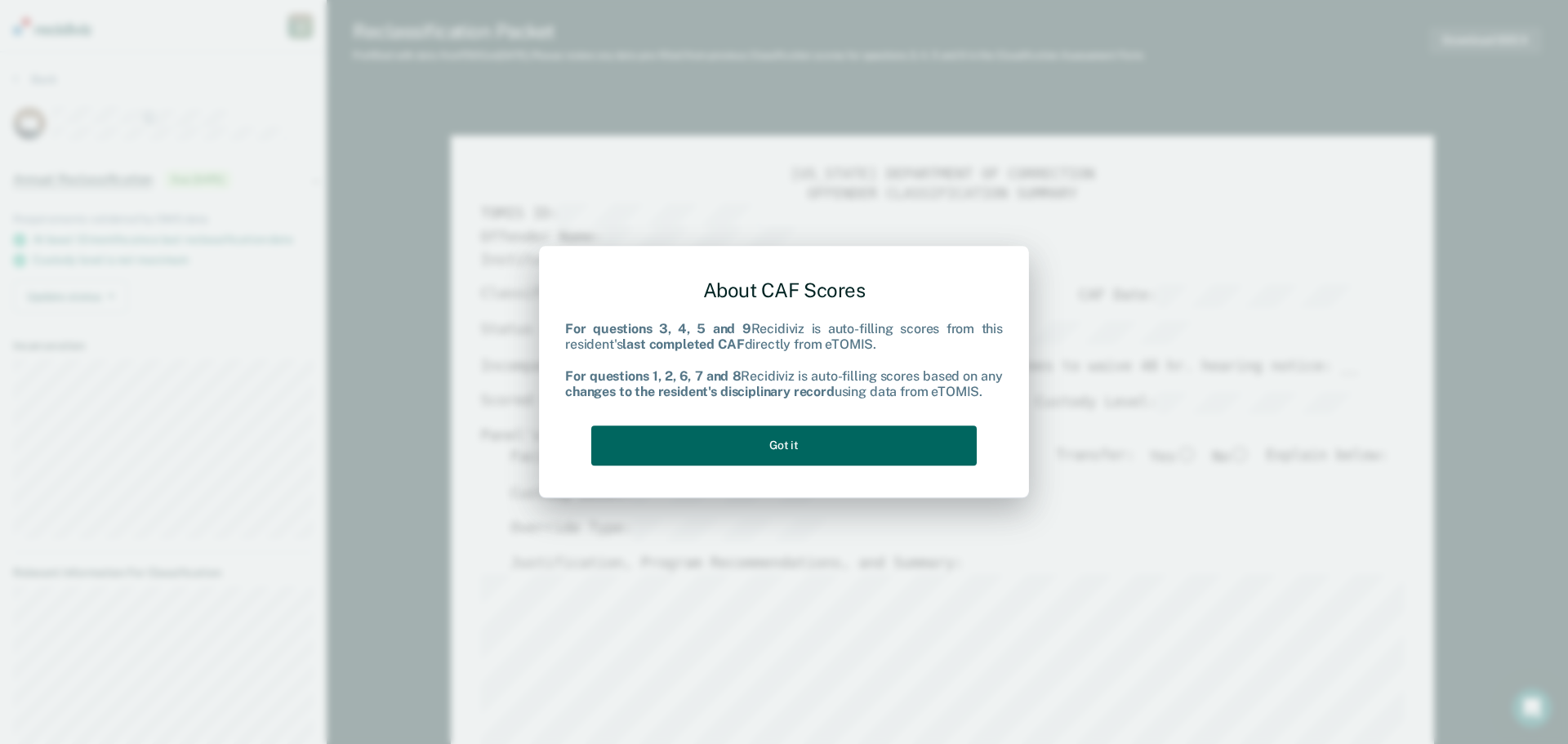
click at [775, 446] on button "Got it" at bounding box center [784, 445] width 386 height 40
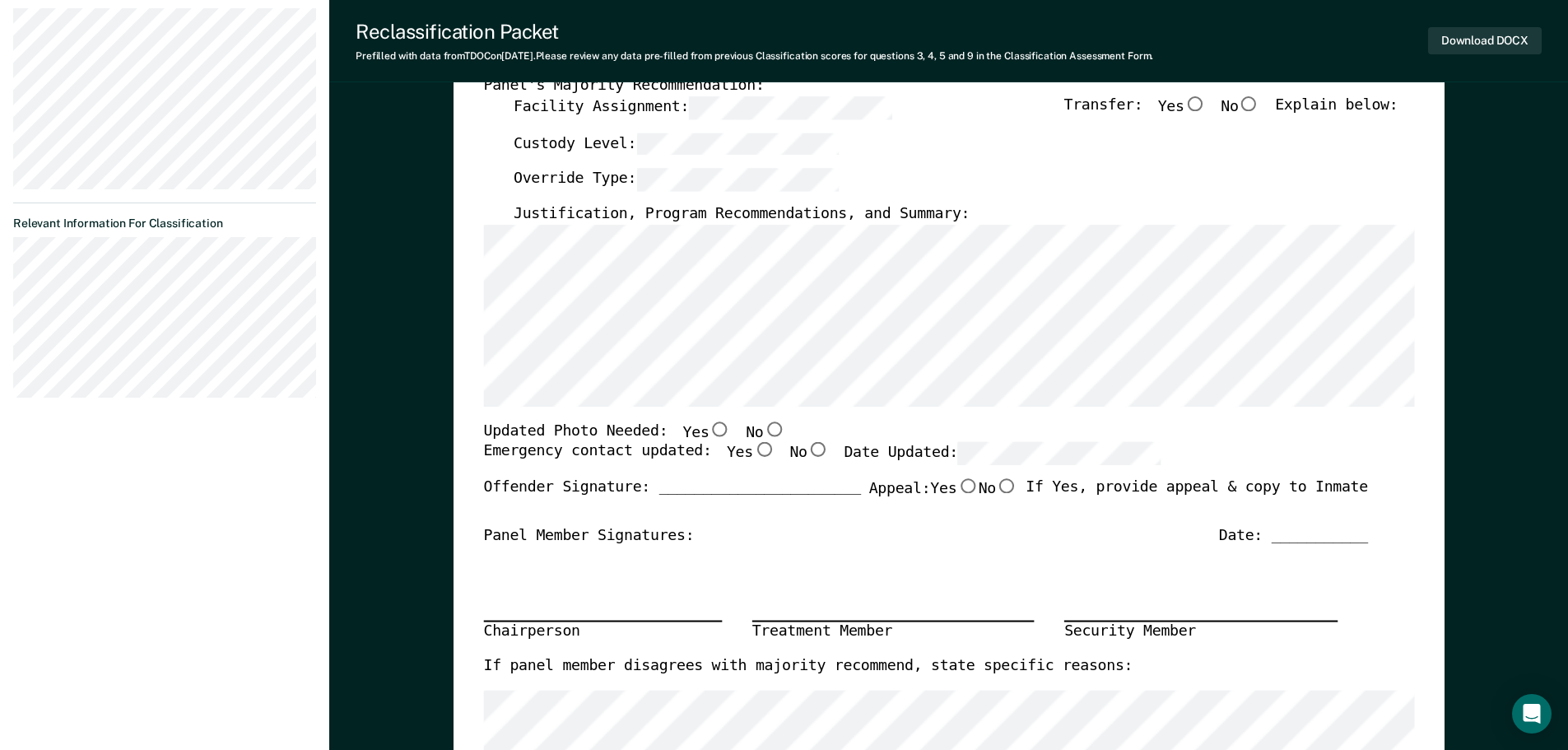
scroll to position [411, 0]
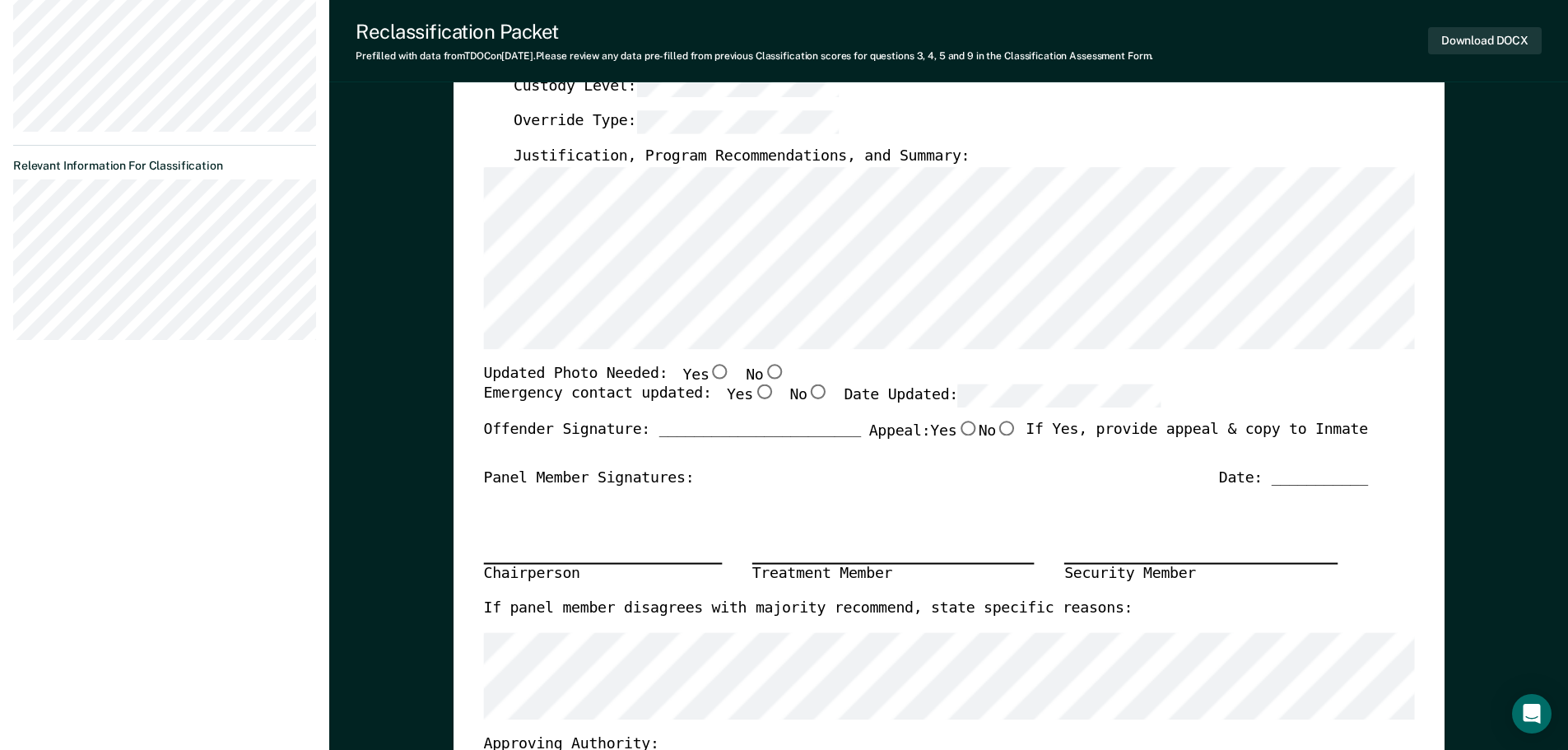
click at [762, 368] on input "No" at bounding box center [773, 371] width 22 height 15
type textarea "x"
radio input "true"
click at [753, 389] on input "Yes" at bounding box center [763, 392] width 22 height 15
type textarea "x"
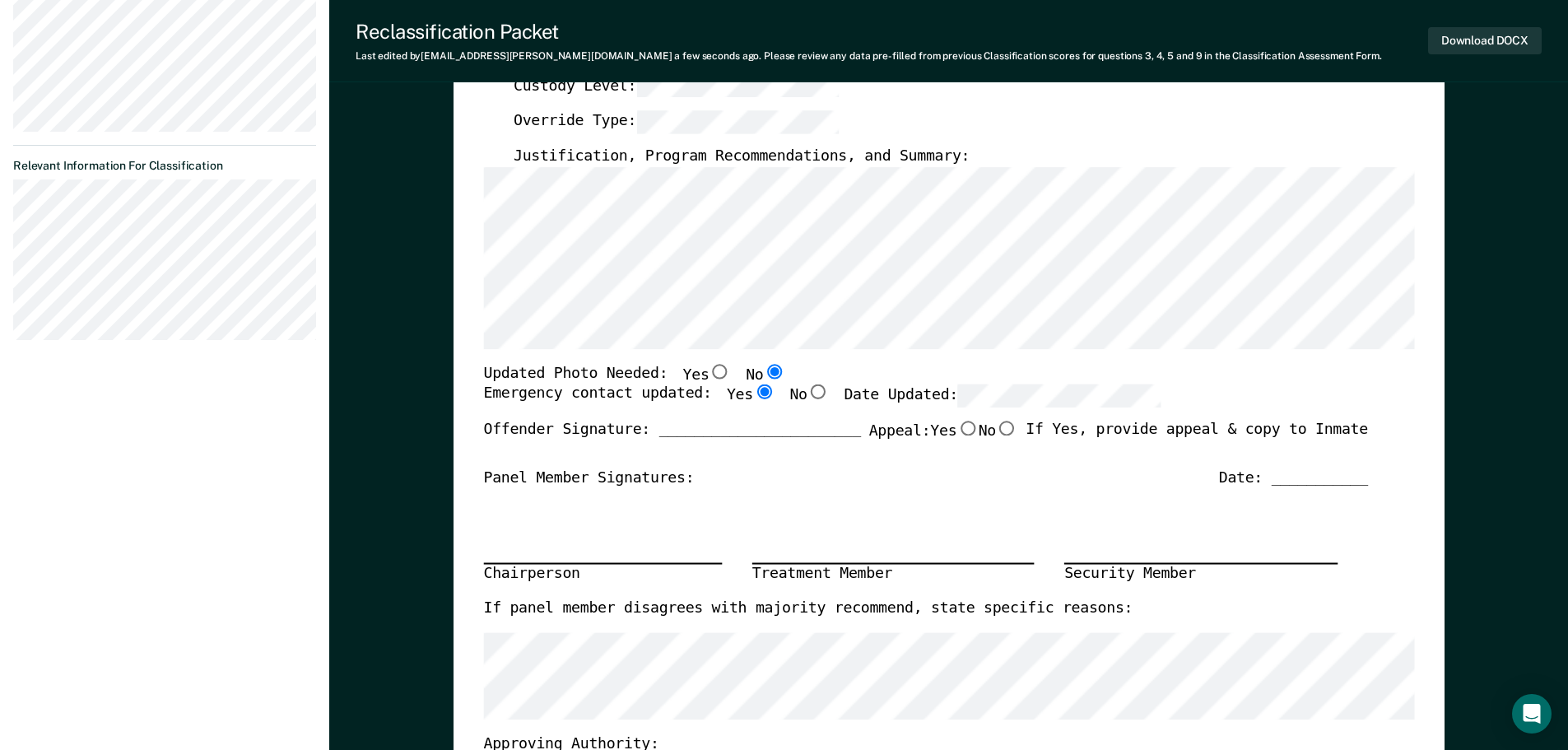
radio input "true"
click at [1490, 43] on button "Download DOCX" at bounding box center [1485, 41] width 114 height 27
type textarea "x"
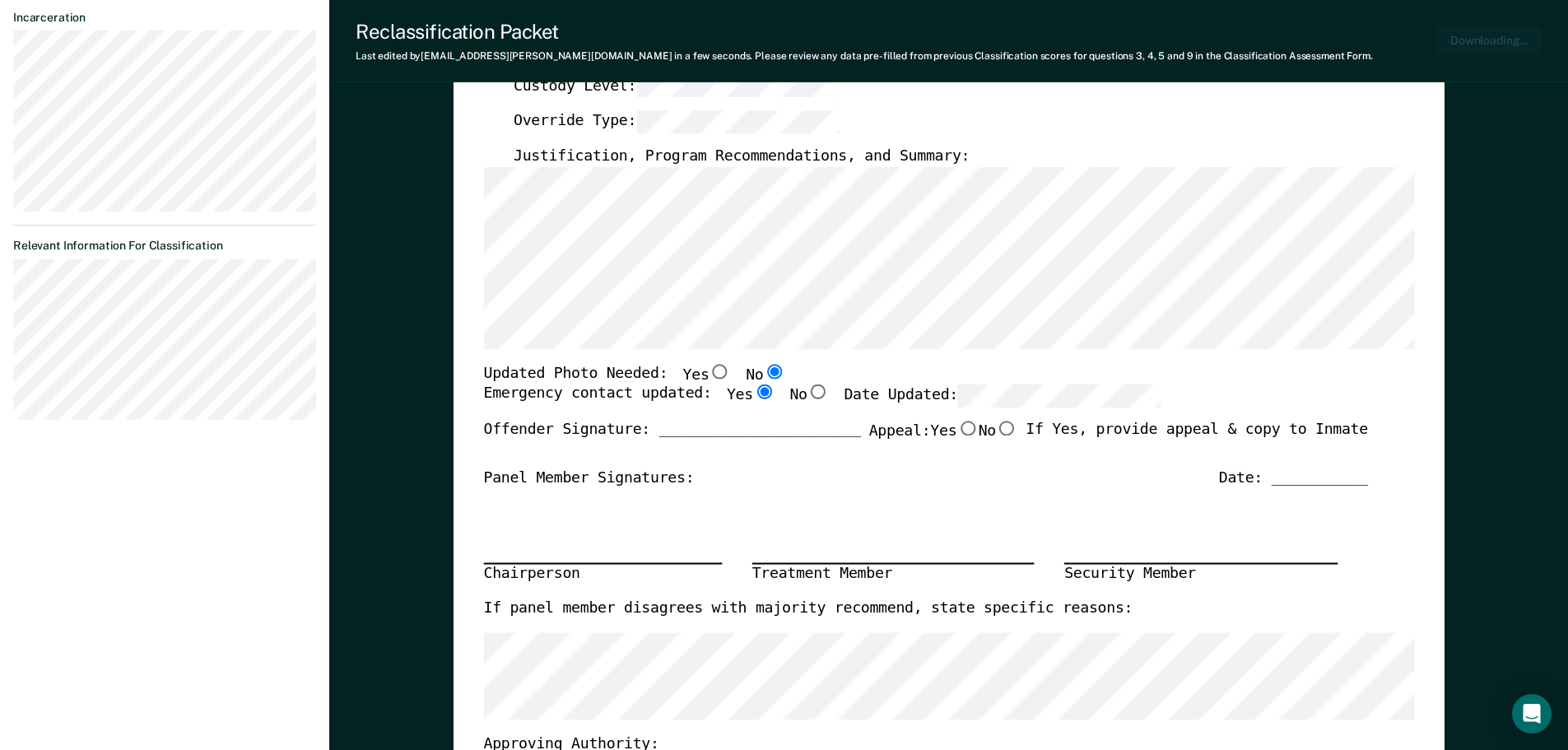
scroll to position [492, 0]
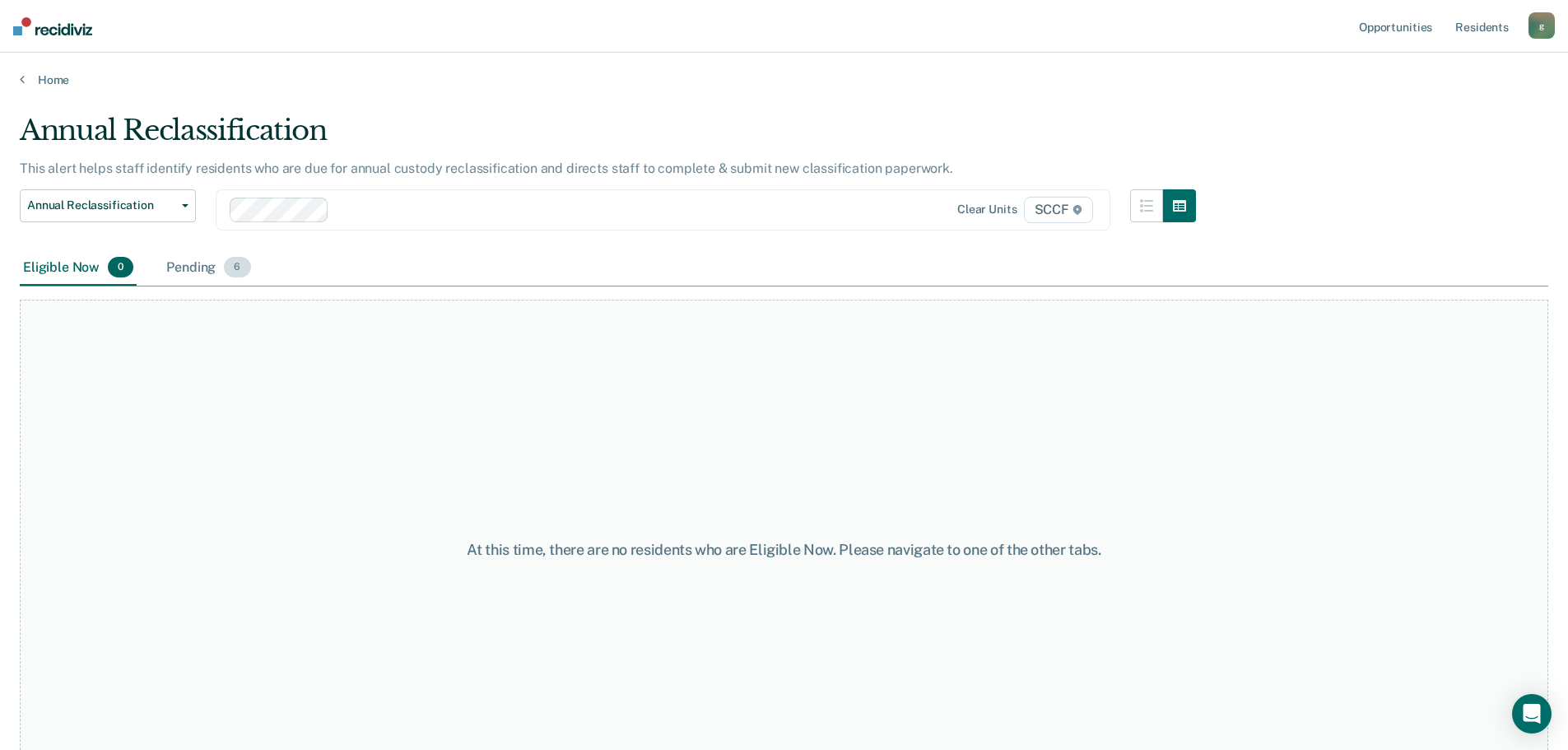
click at [197, 269] on div "Pending 6" at bounding box center [208, 268] width 90 height 36
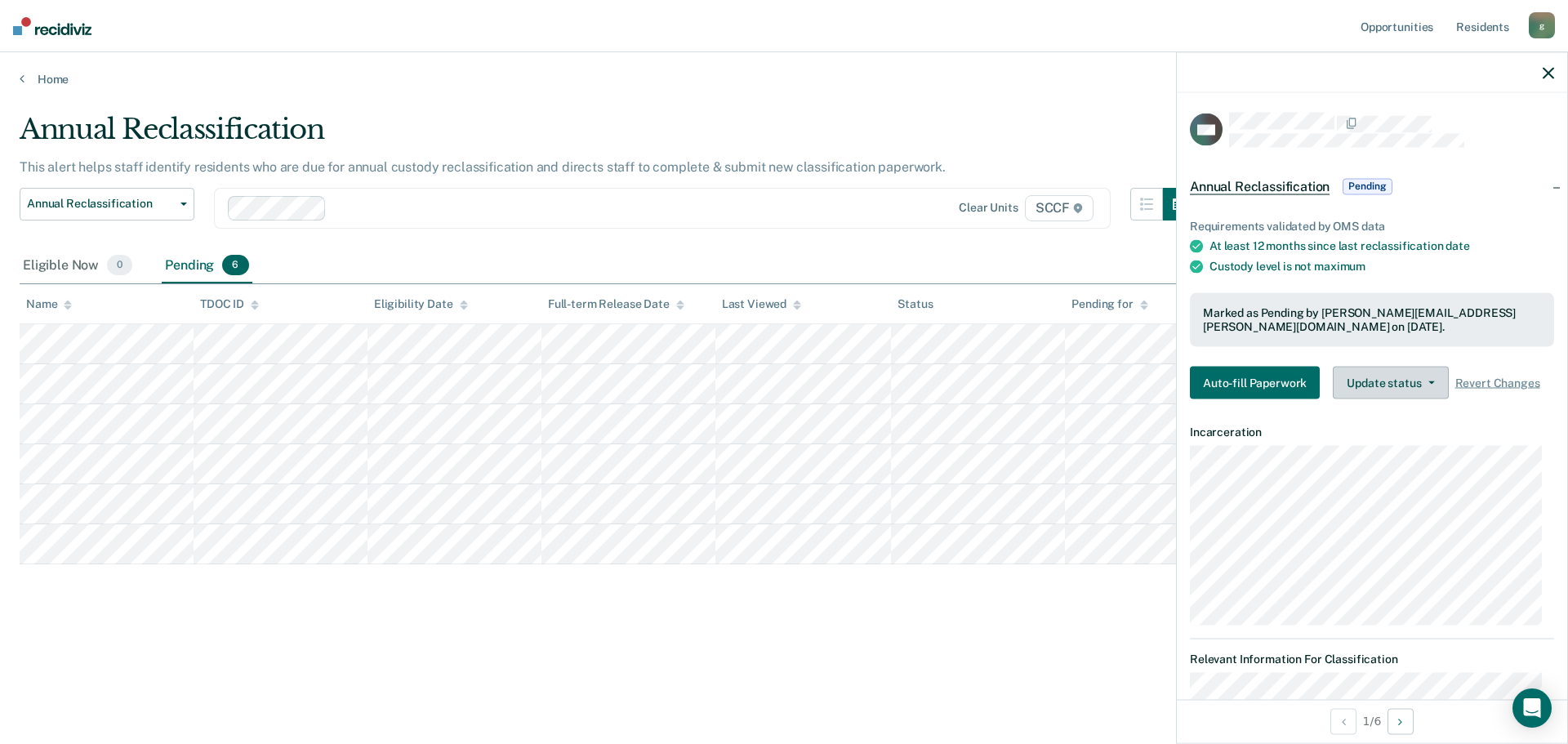
click at [1433, 375] on button "Update status" at bounding box center [1391, 384] width 115 height 33
click at [1007, 266] on div "Eligible Now 0 Pending 6" at bounding box center [784, 267] width 1529 height 37
click at [1548, 73] on icon "button" at bounding box center [1549, 73] width 12 height 12
